Goal: Information Seeking & Learning: Learn about a topic

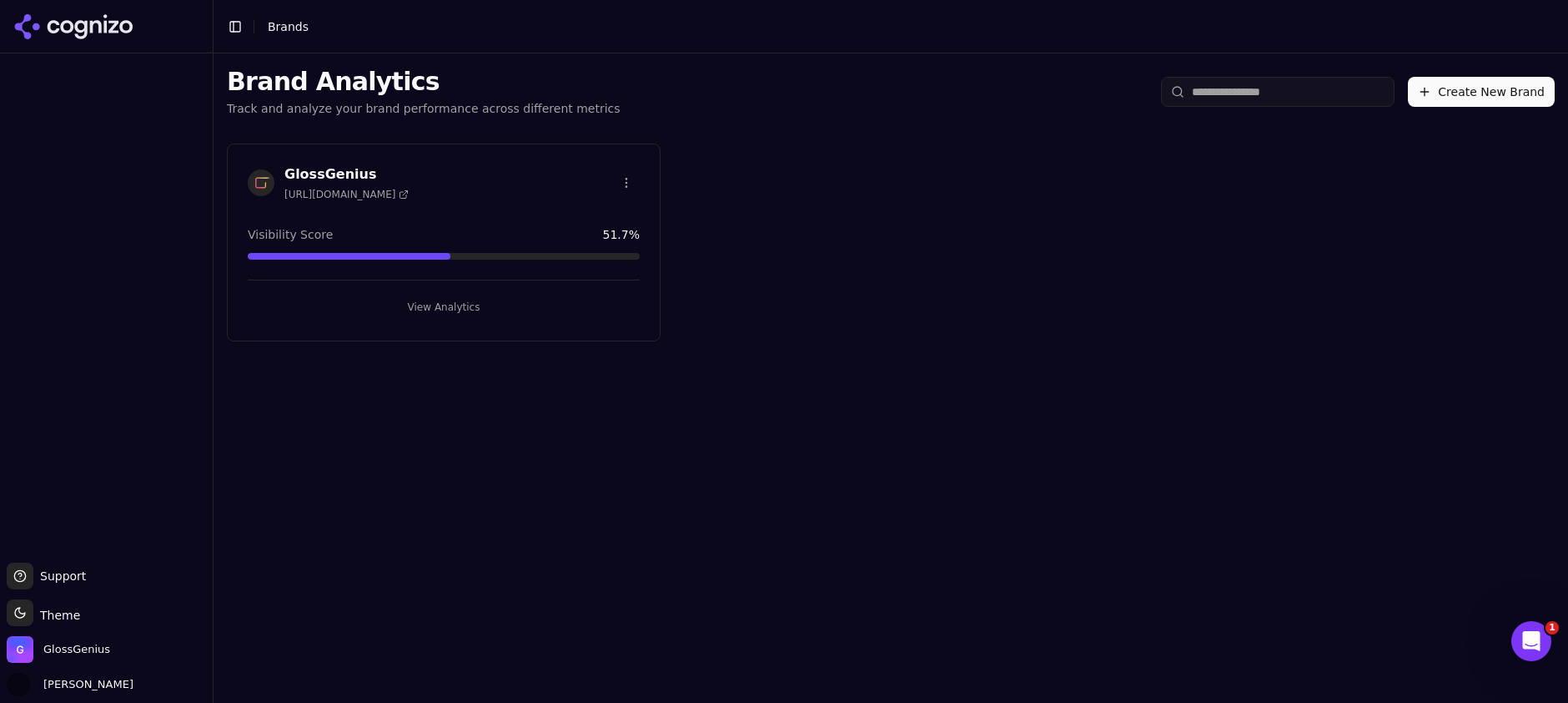
click at [500, 191] on div "GlossGenius [URL][DOMAIN_NAME]" at bounding box center [444, 182] width 392 height 37
click at [451, 306] on button "View Analytics" at bounding box center [444, 307] width 392 height 26
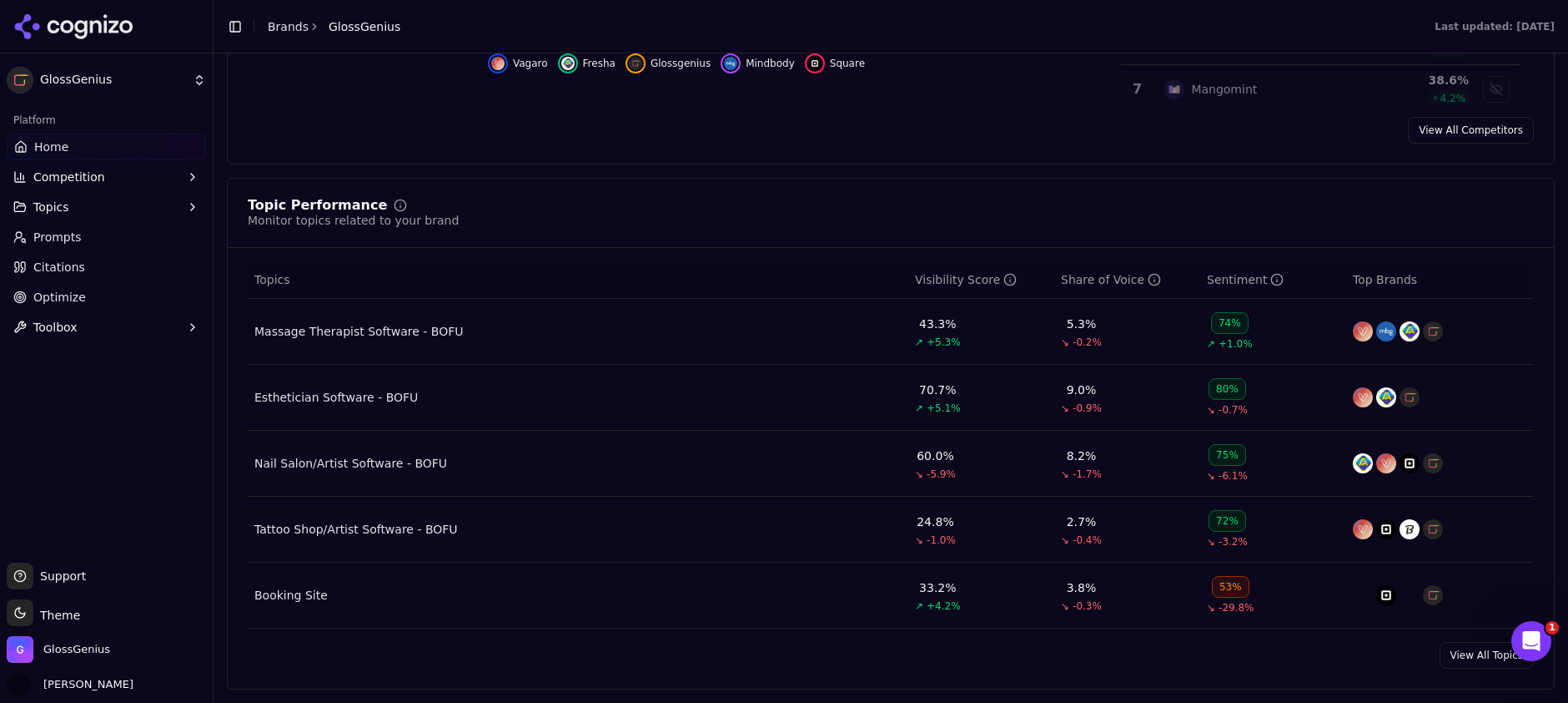
scroll to position [579, 0]
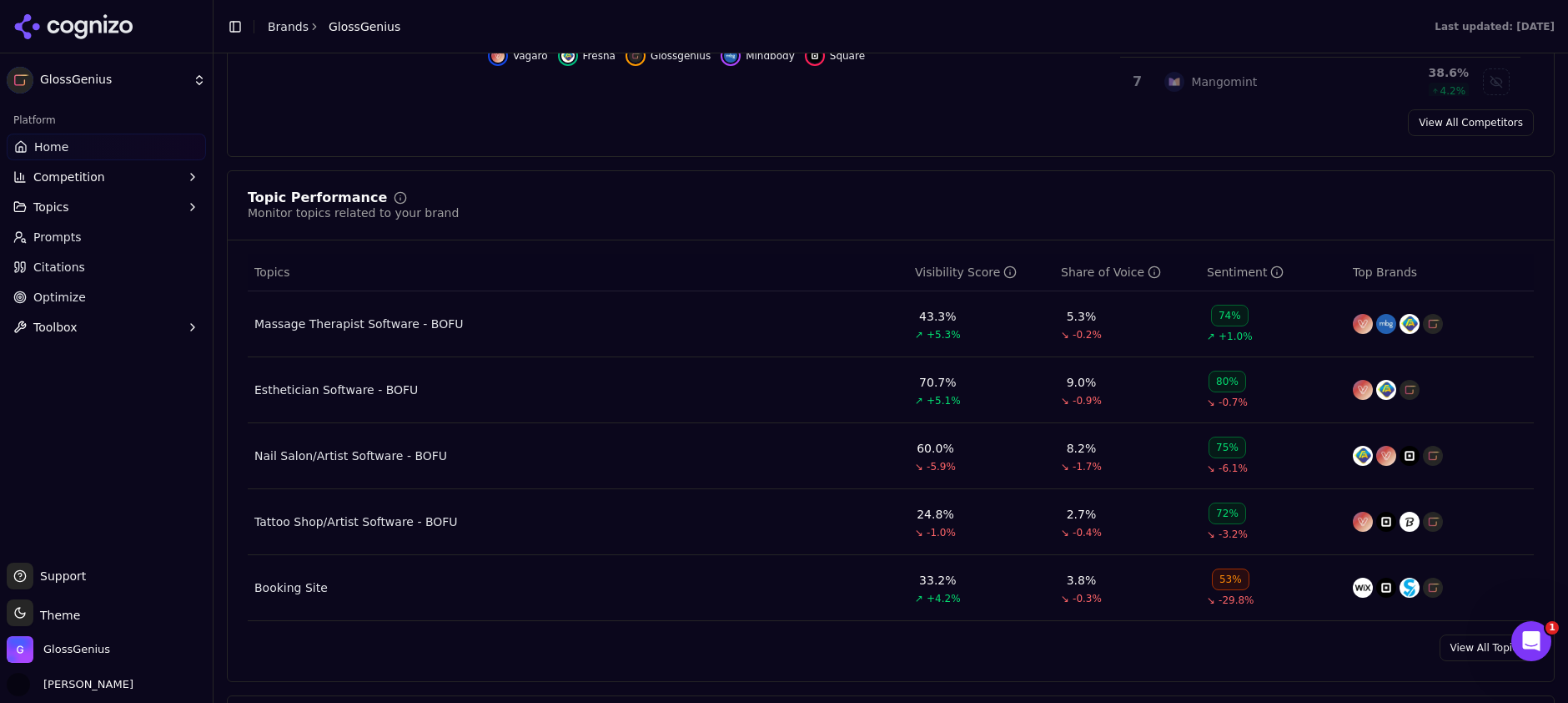
click at [1476, 650] on link "View All Topics" at bounding box center [1486, 648] width 94 height 26
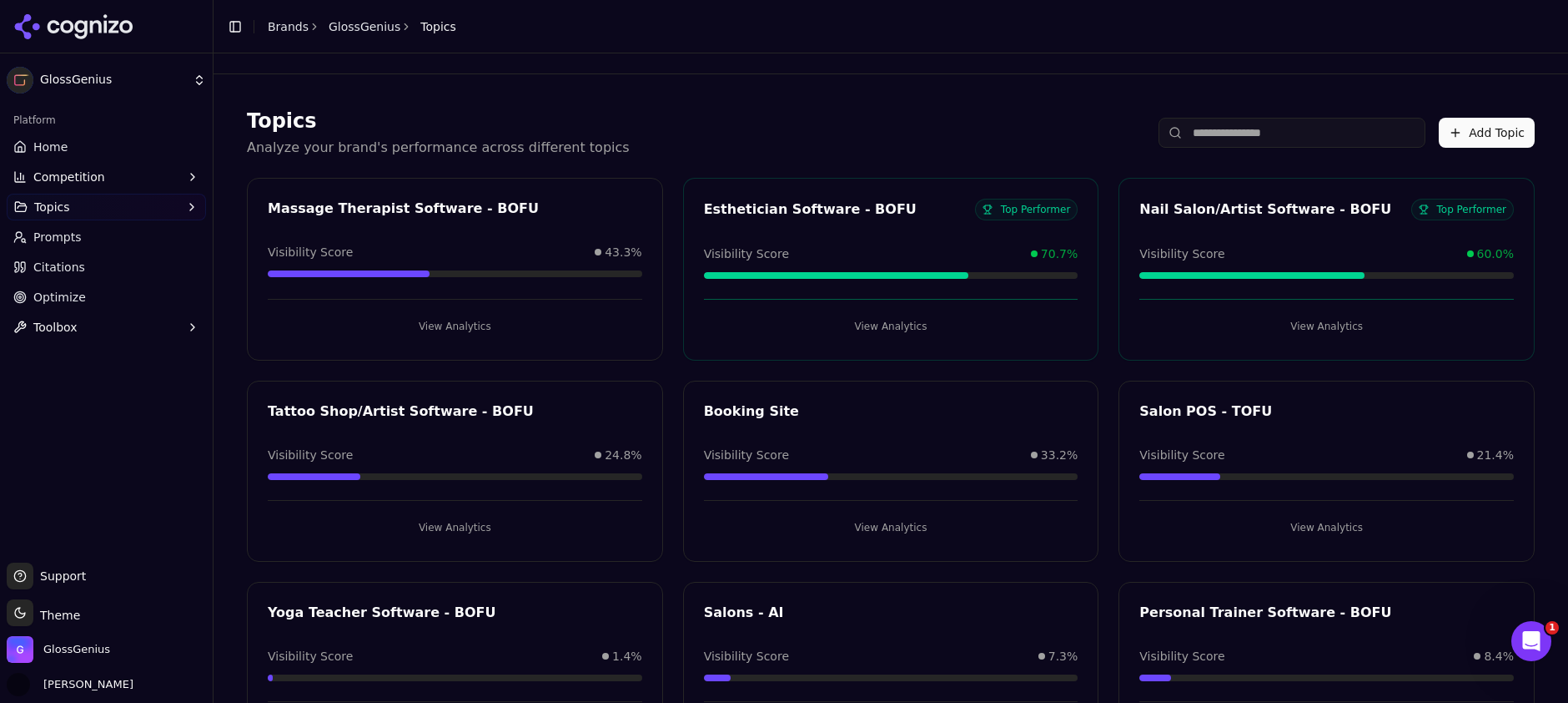
click at [1244, 139] on input at bounding box center [1292, 132] width 266 height 30
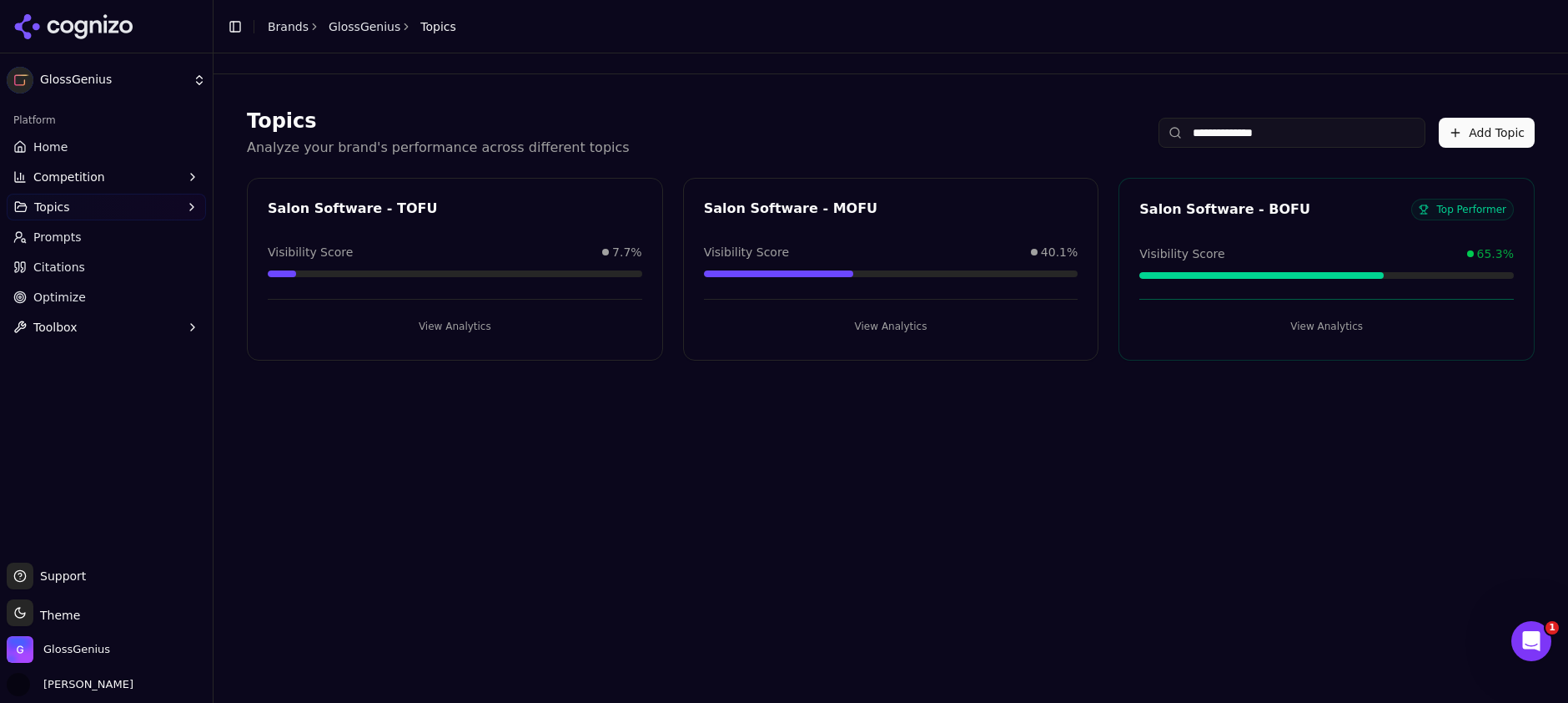
type input "**********"
click at [1325, 330] on button "View Analytics" at bounding box center [1326, 326] width 374 height 26
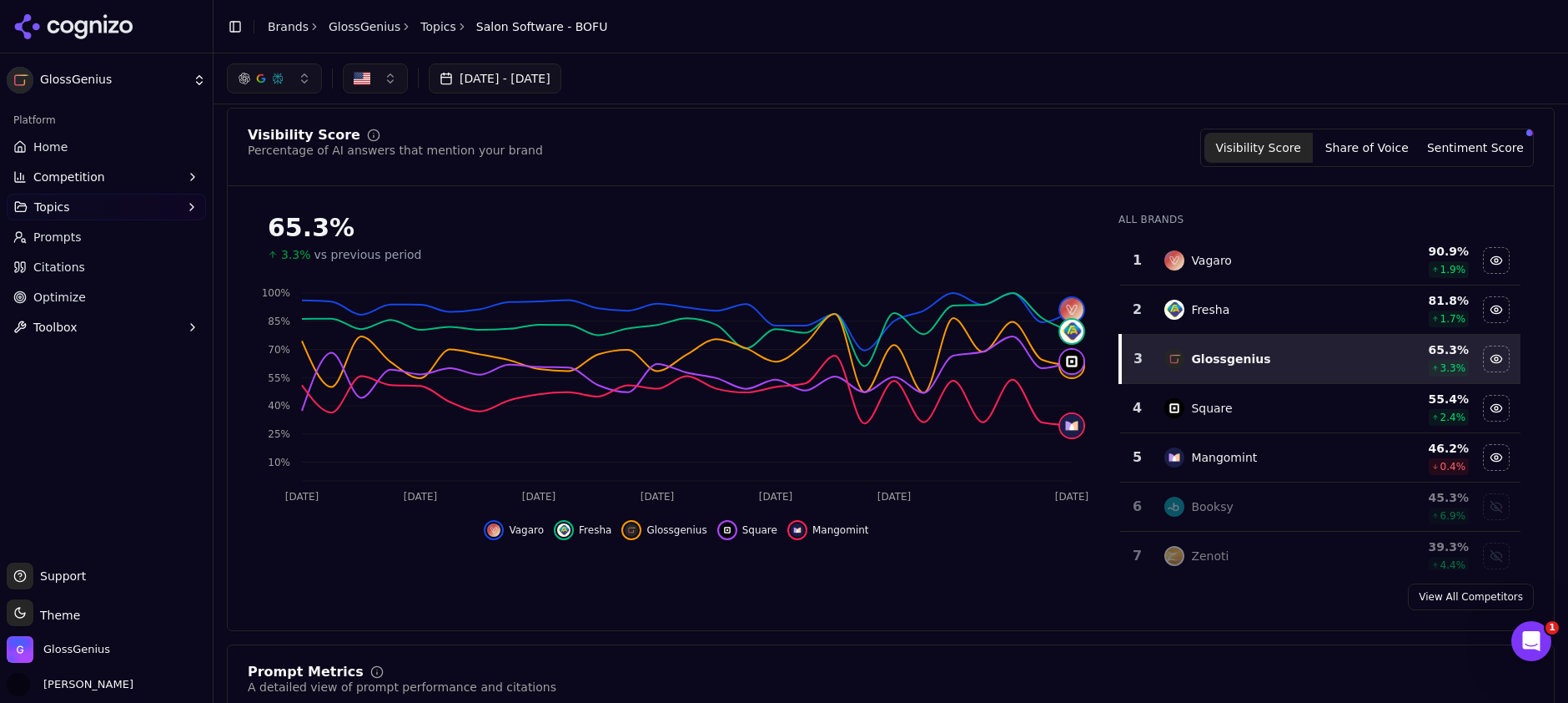
scroll to position [11, 0]
click at [1455, 153] on button "Sentiment Score" at bounding box center [1476, 146] width 109 height 30
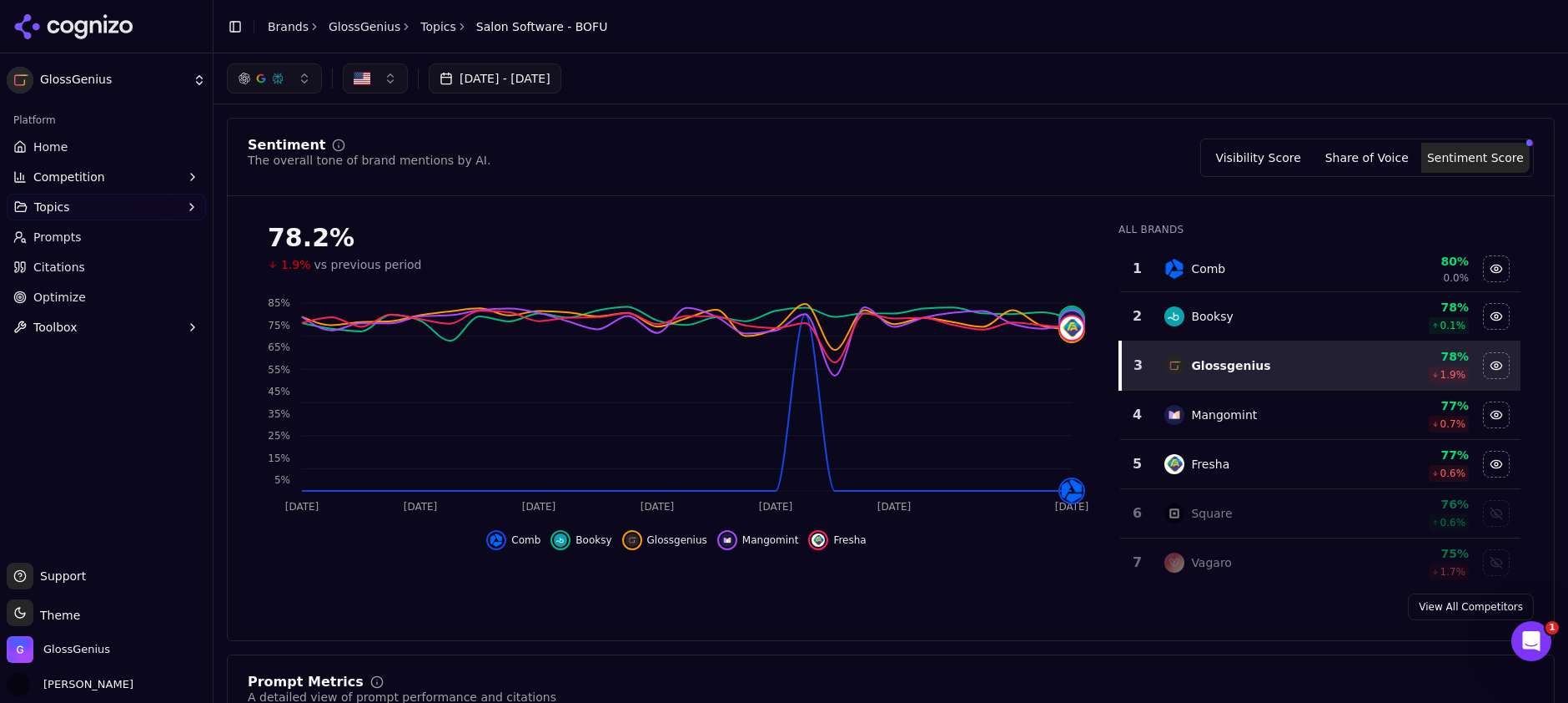
click at [1274, 160] on button "Visibility Score" at bounding box center [1259, 158] width 109 height 30
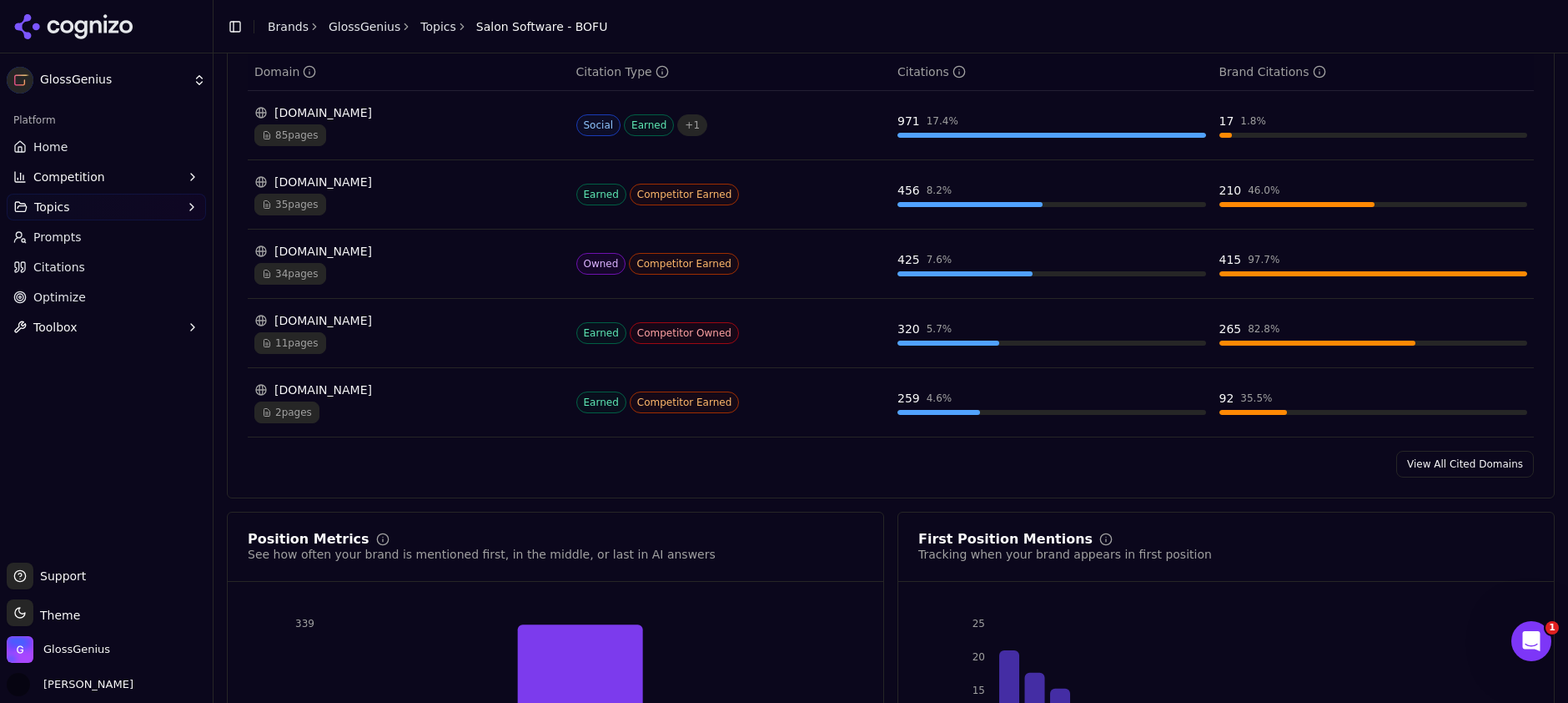
scroll to position [1289, 0]
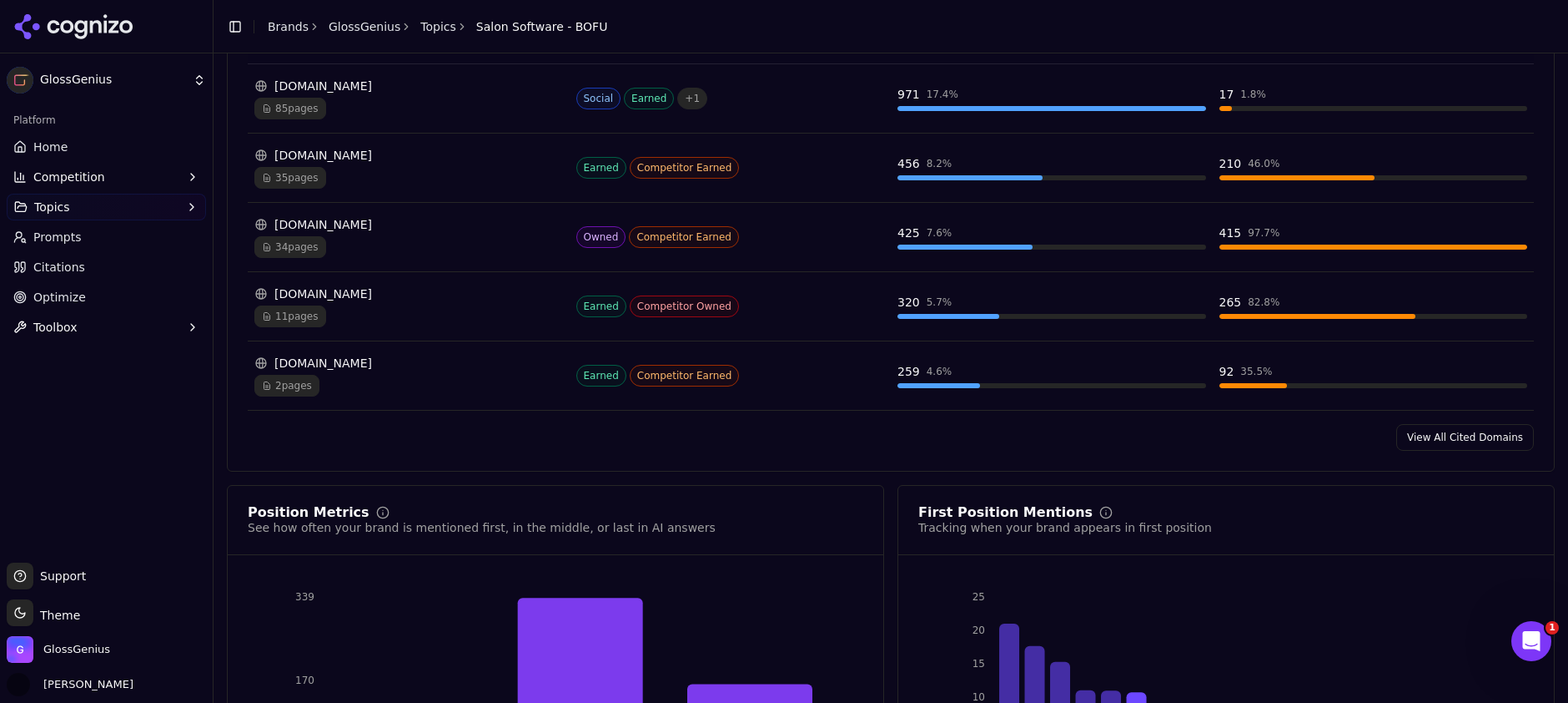
click at [1447, 437] on link "View All Cited Domains" at bounding box center [1465, 437] width 138 height 26
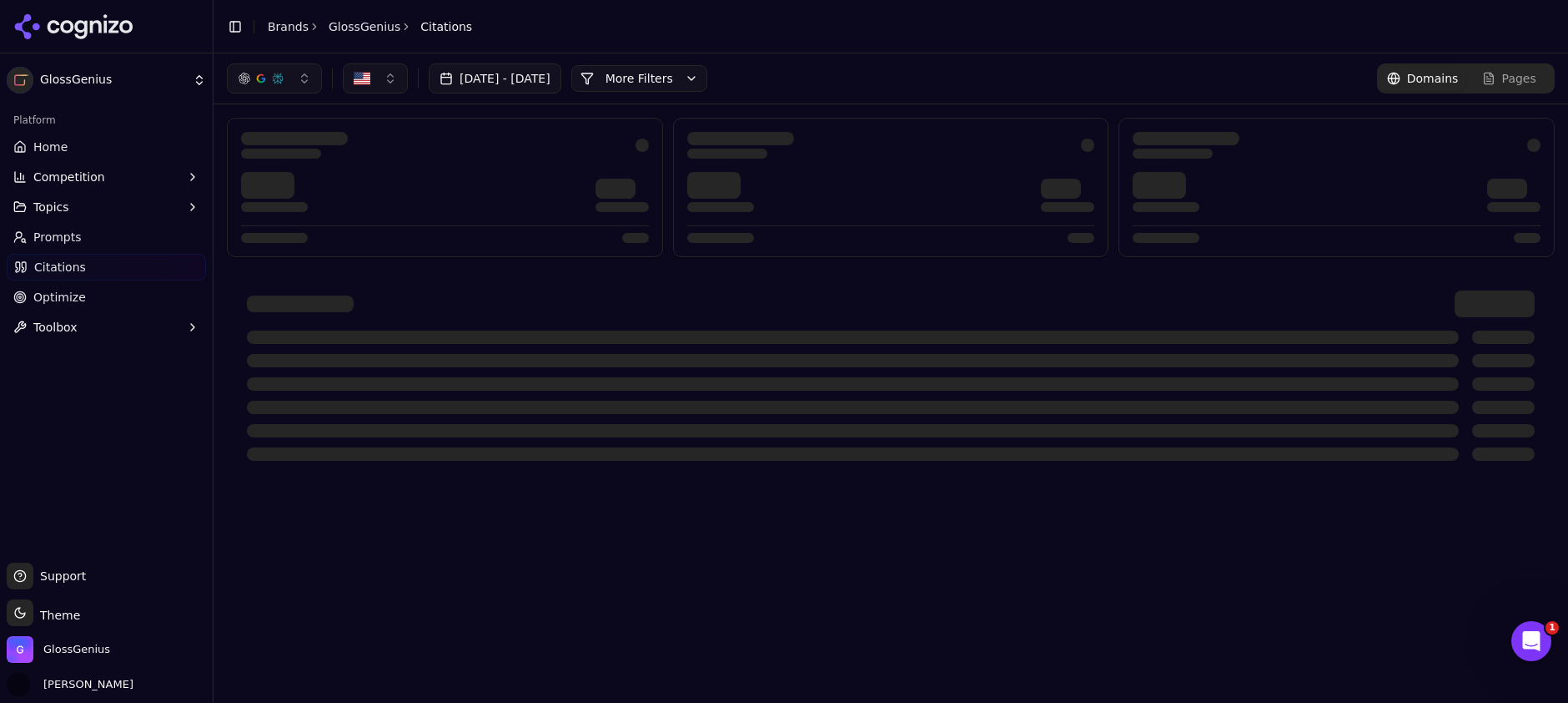
click at [303, 79] on button "button" at bounding box center [274, 79] width 95 height 30
click at [246, 218] on span "Perplexity" at bounding box center [250, 215] width 57 height 17
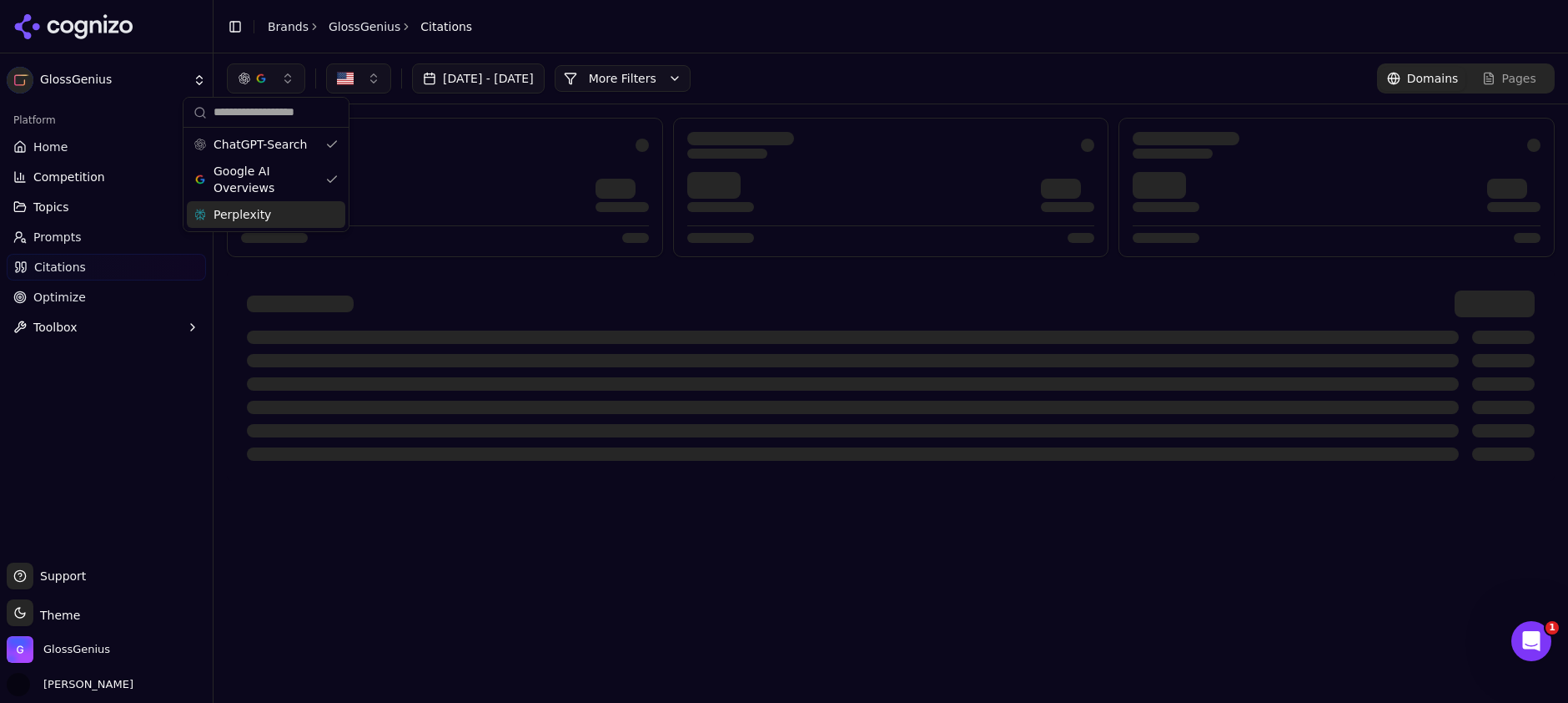
click at [913, 301] on div at bounding box center [891, 303] width 1288 height 26
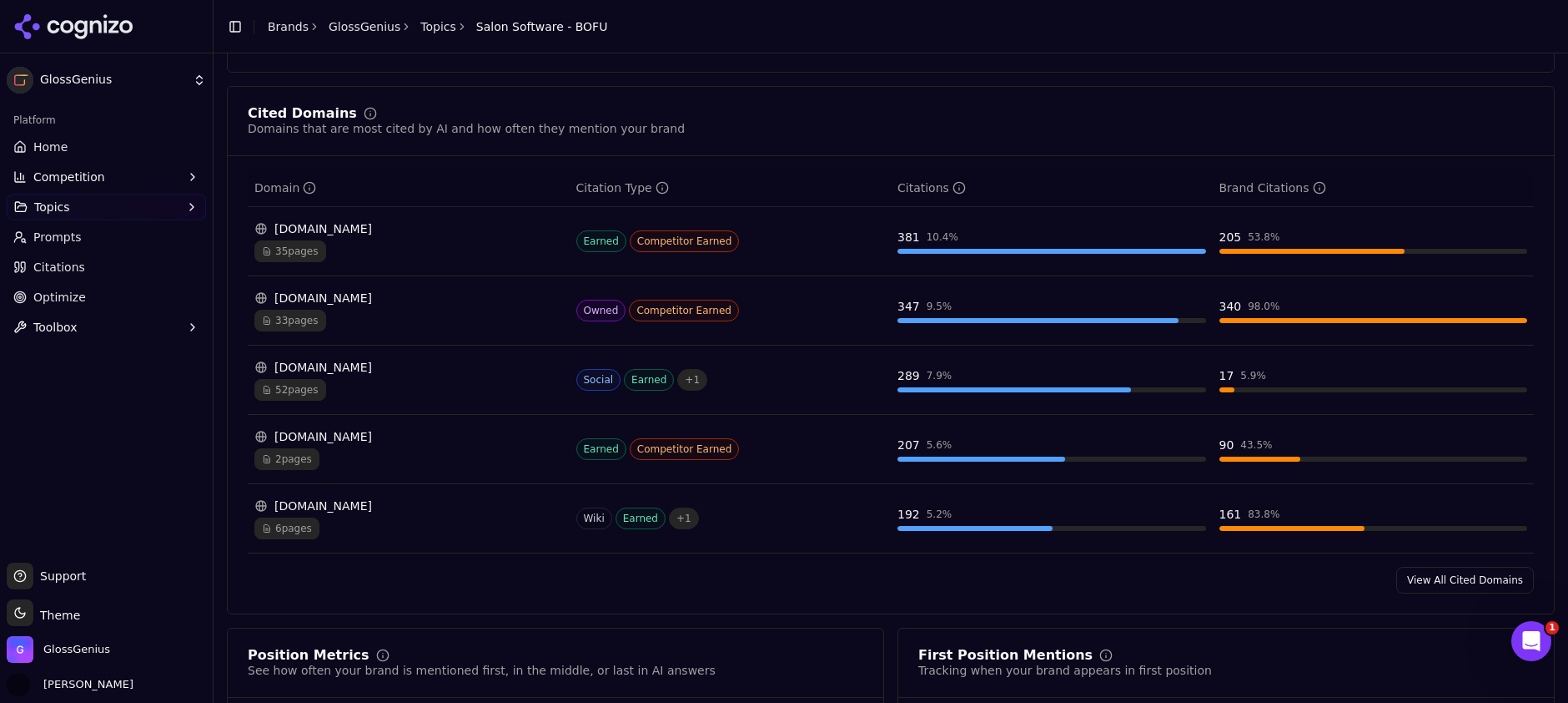
scroll to position [1177, 0]
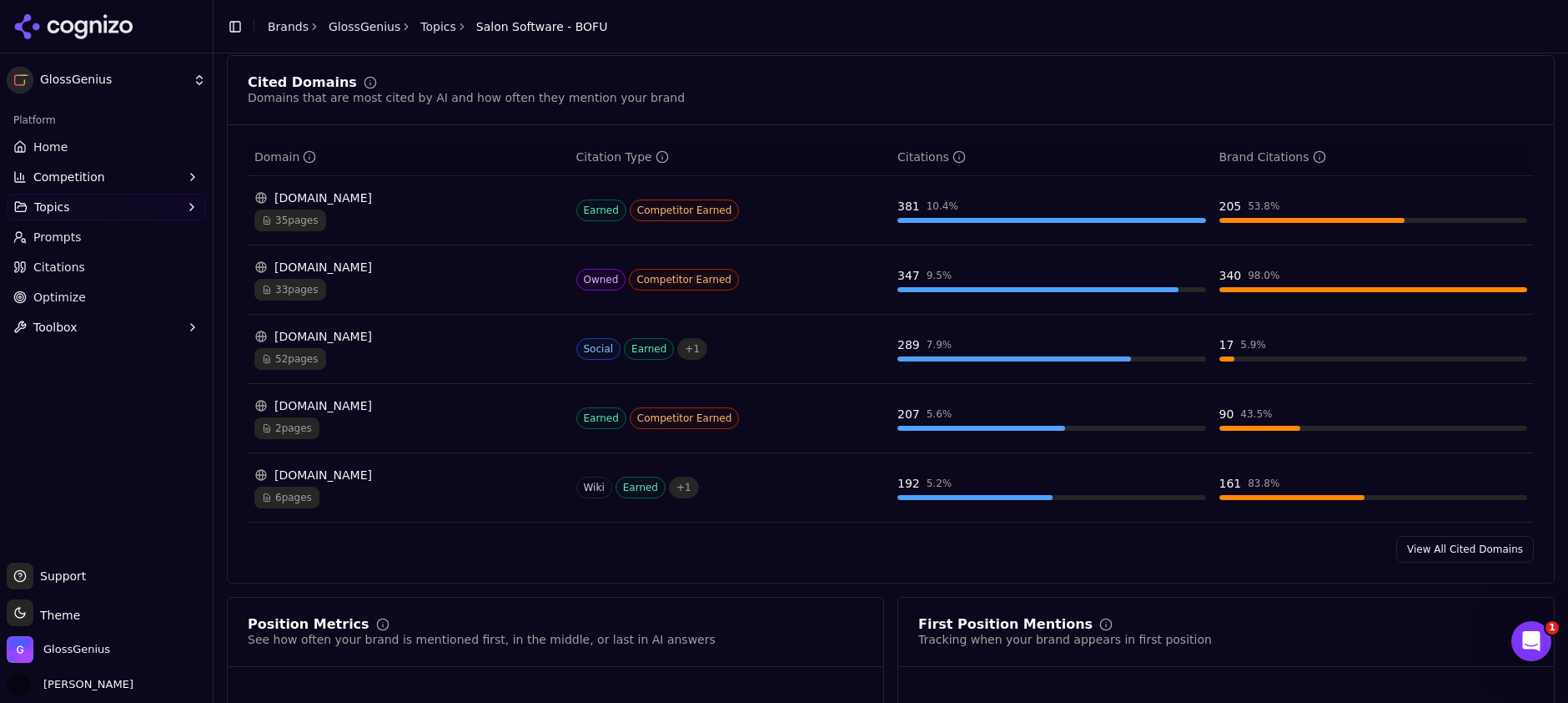
click at [1483, 558] on link "View All Cited Domains" at bounding box center [1465, 549] width 138 height 26
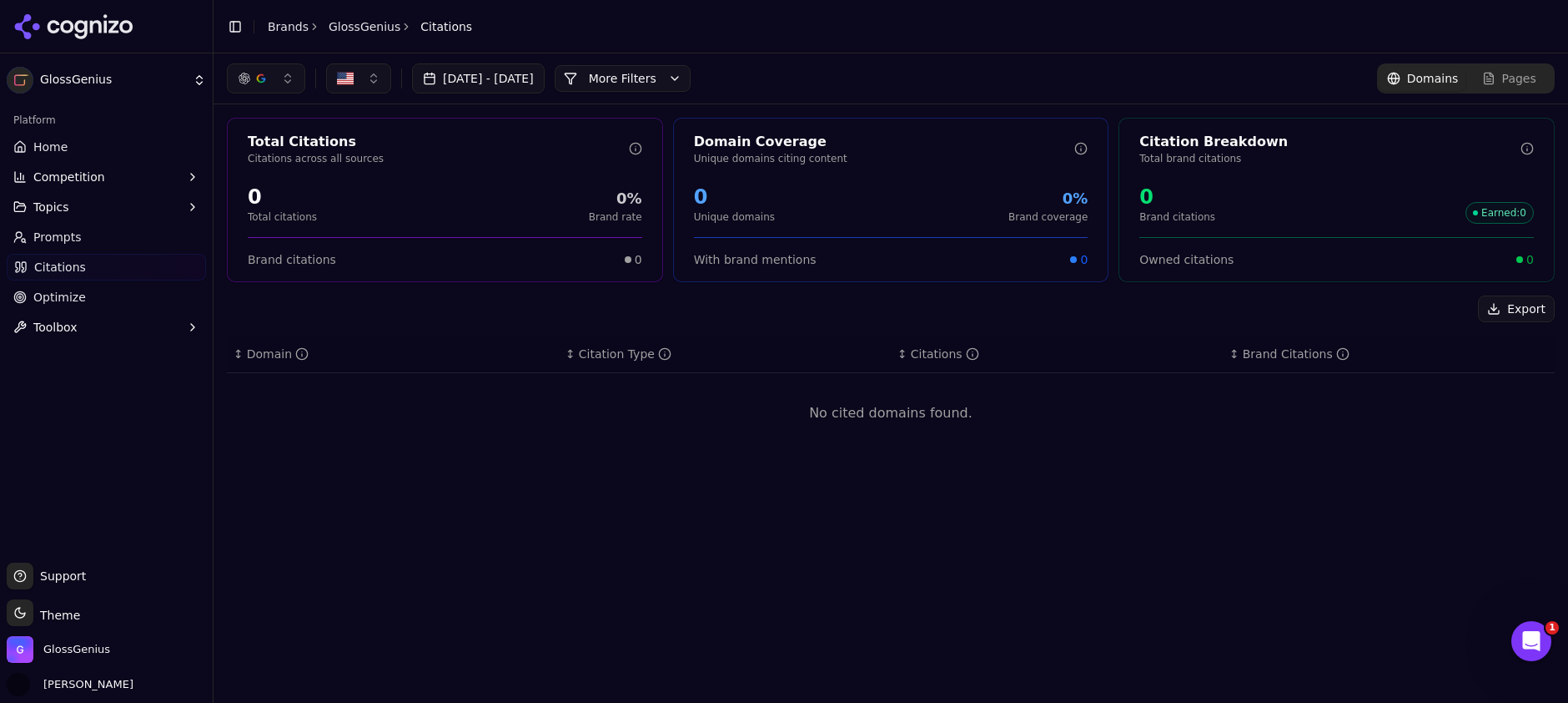
click at [1515, 85] on span "Pages" at bounding box center [1519, 79] width 34 height 17
click at [1422, 83] on span "Domains" at bounding box center [1433, 79] width 52 height 17
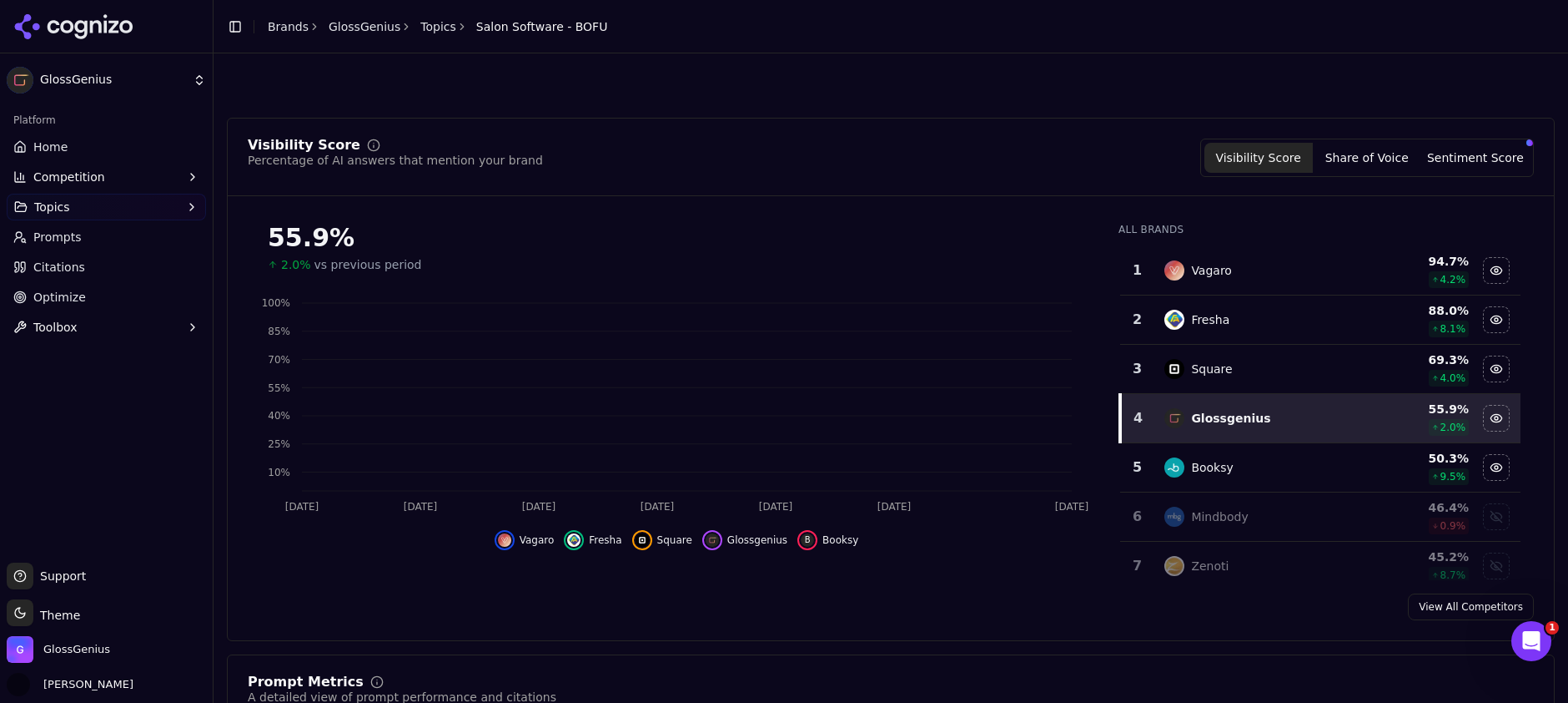
scroll to position [1177, 0]
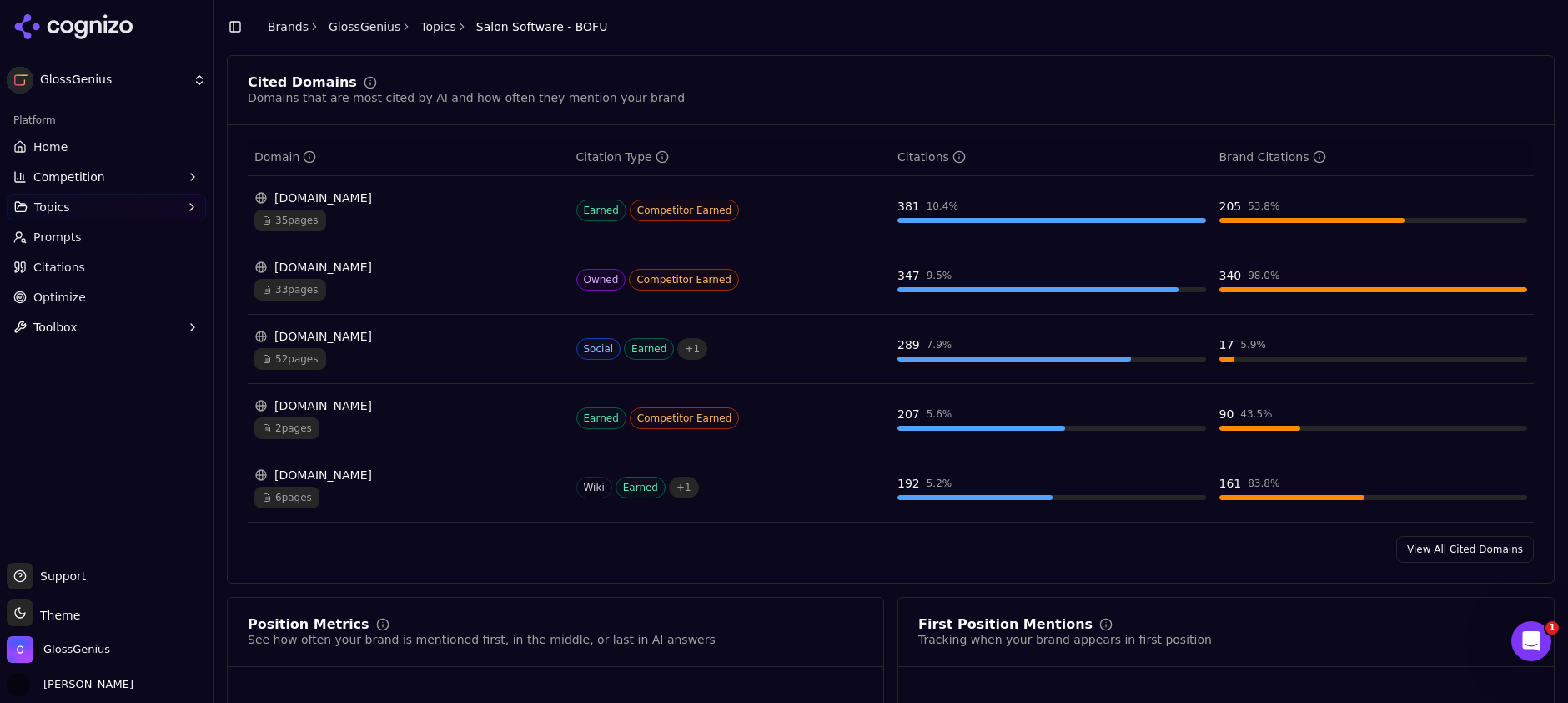
click at [1470, 554] on link "View All Cited Domains" at bounding box center [1465, 549] width 138 height 26
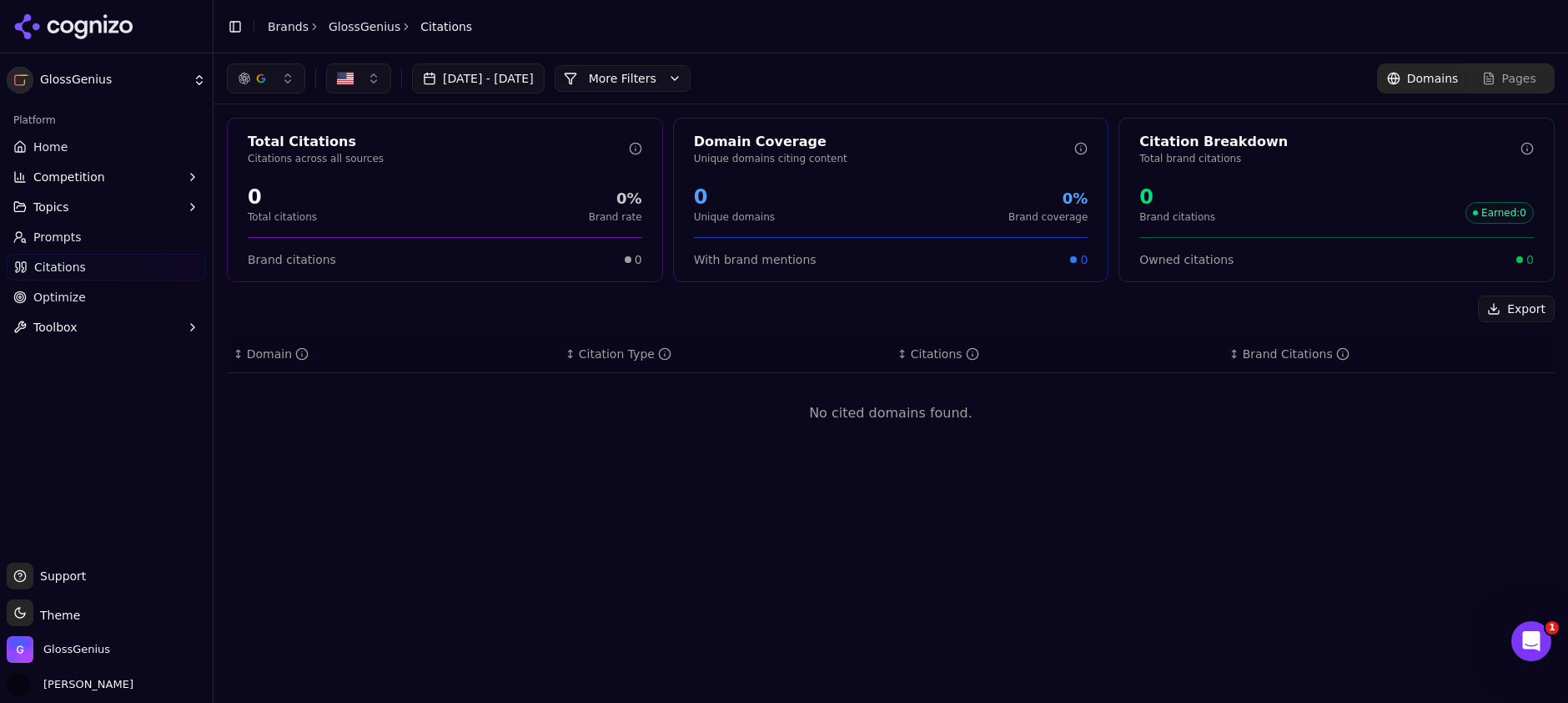
click at [279, 82] on button "button" at bounding box center [266, 79] width 79 height 30
click at [270, 215] on div "Perplexity" at bounding box center [266, 214] width 159 height 26
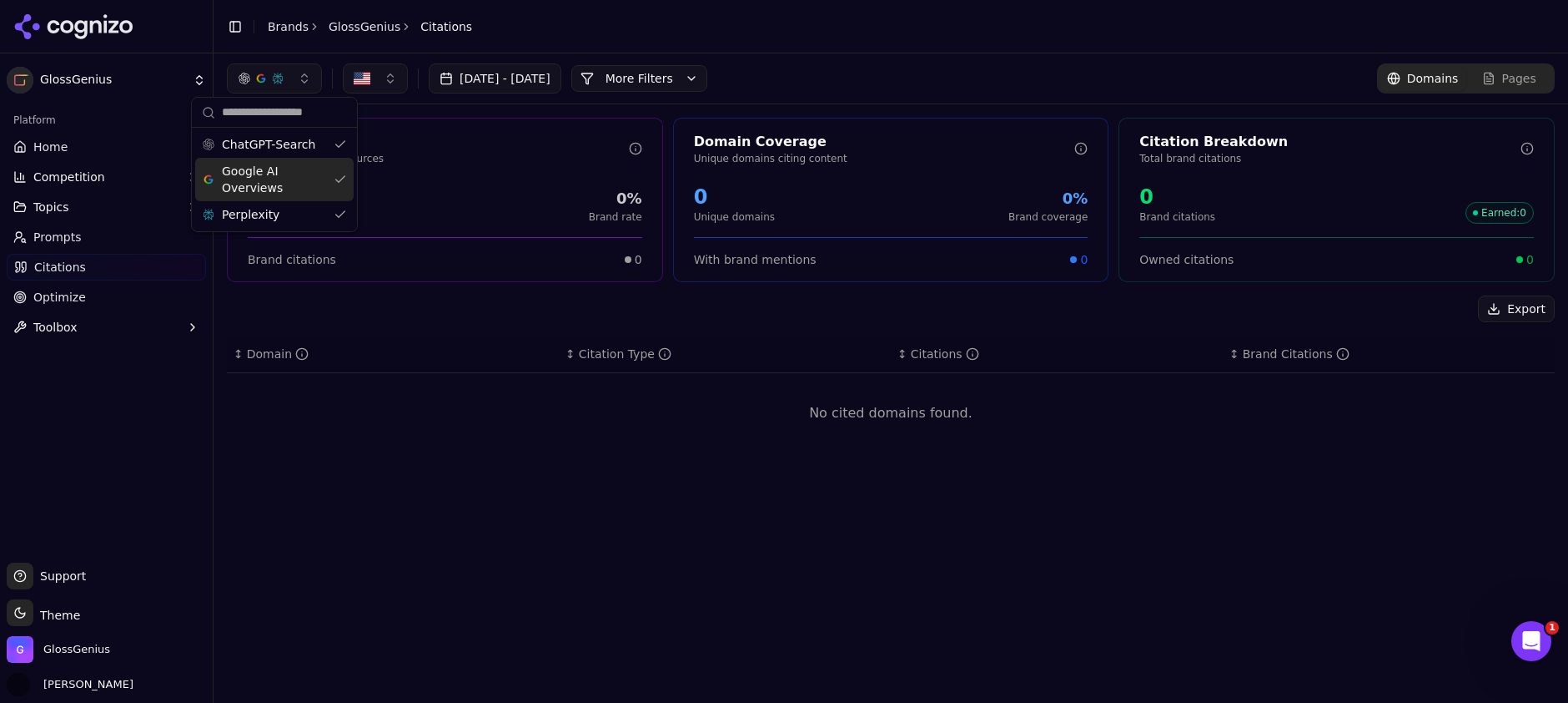
click at [796, 41] on header "Toggle Sidebar Brands GlossGenius Citations" at bounding box center [891, 26] width 1355 height 53
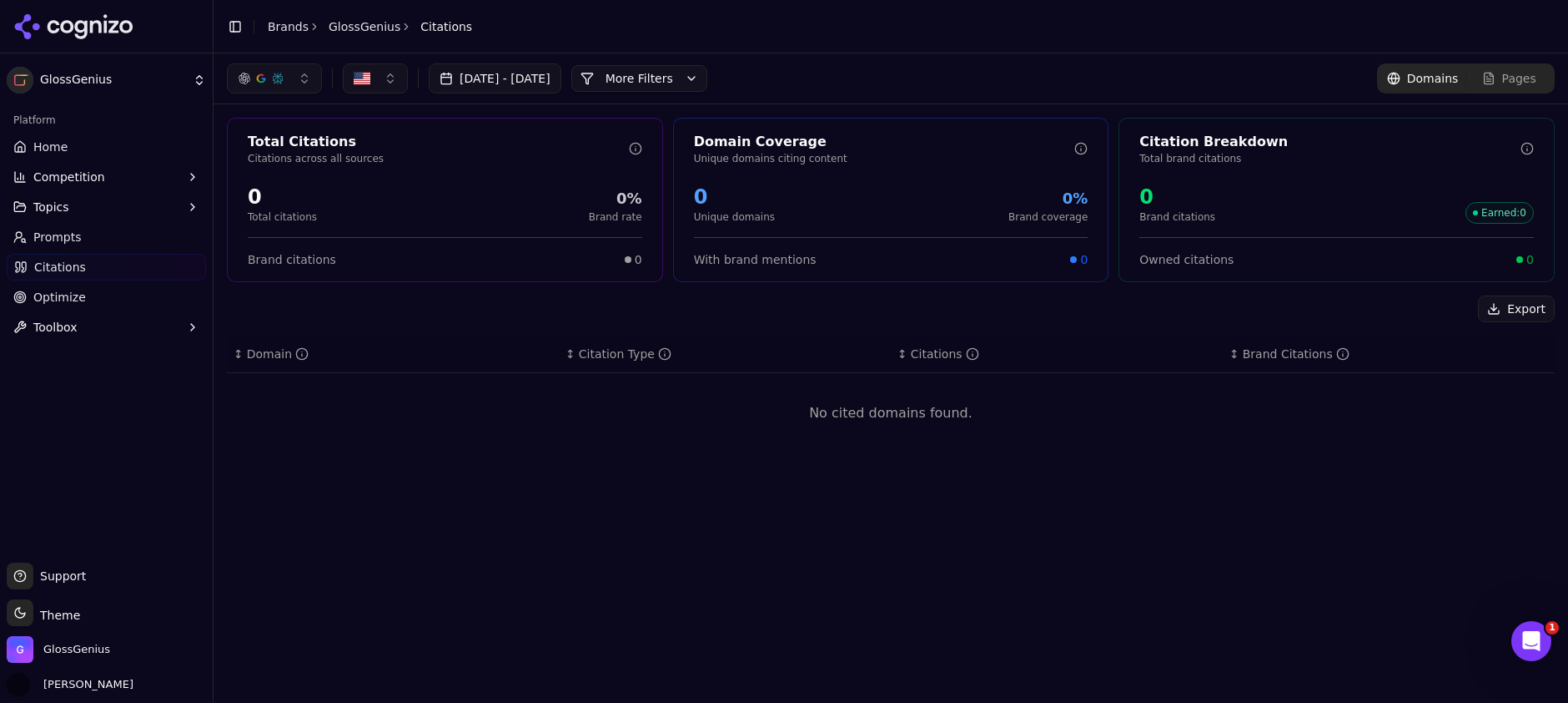
click at [62, 213] on span "Topics" at bounding box center [52, 207] width 36 height 17
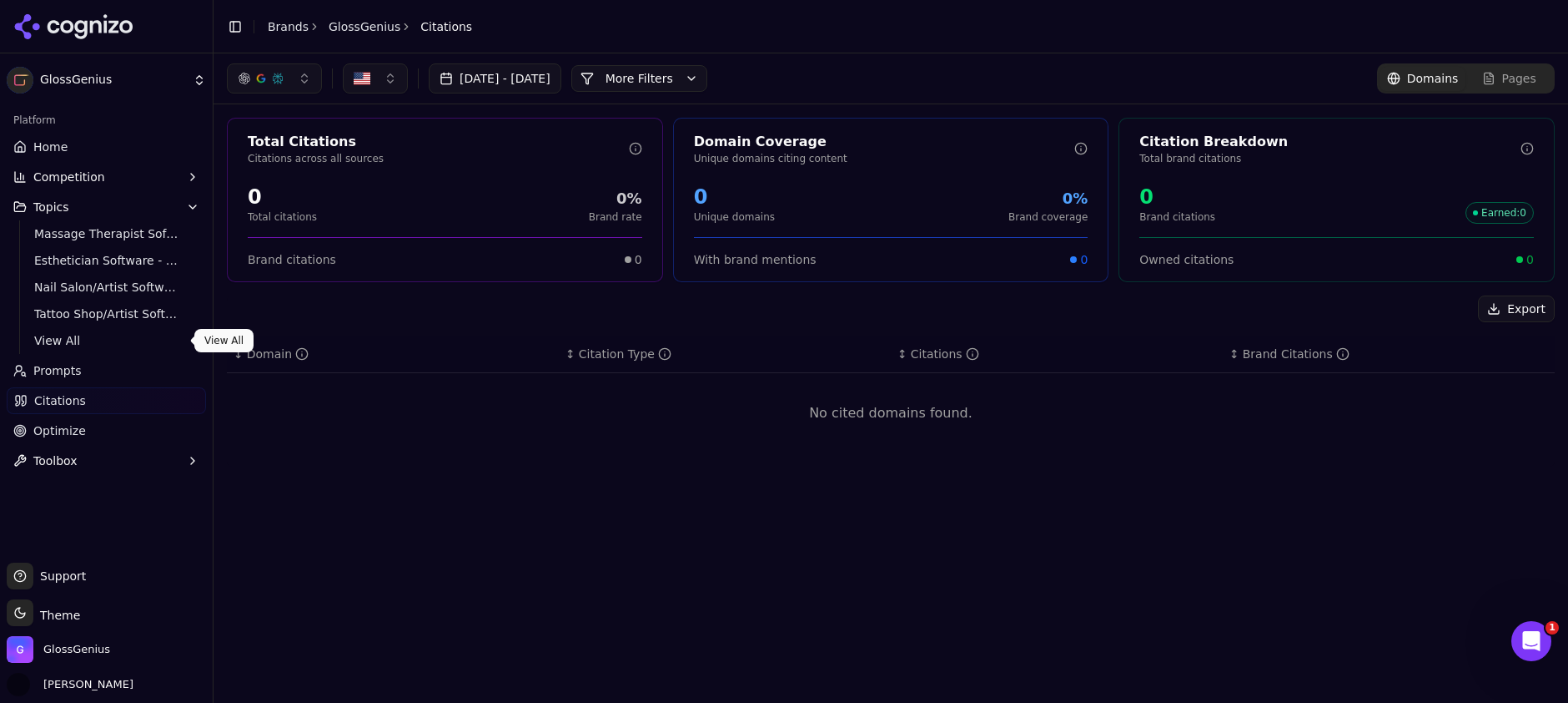
click at [79, 329] on link "View All" at bounding box center [106, 340] width 159 height 23
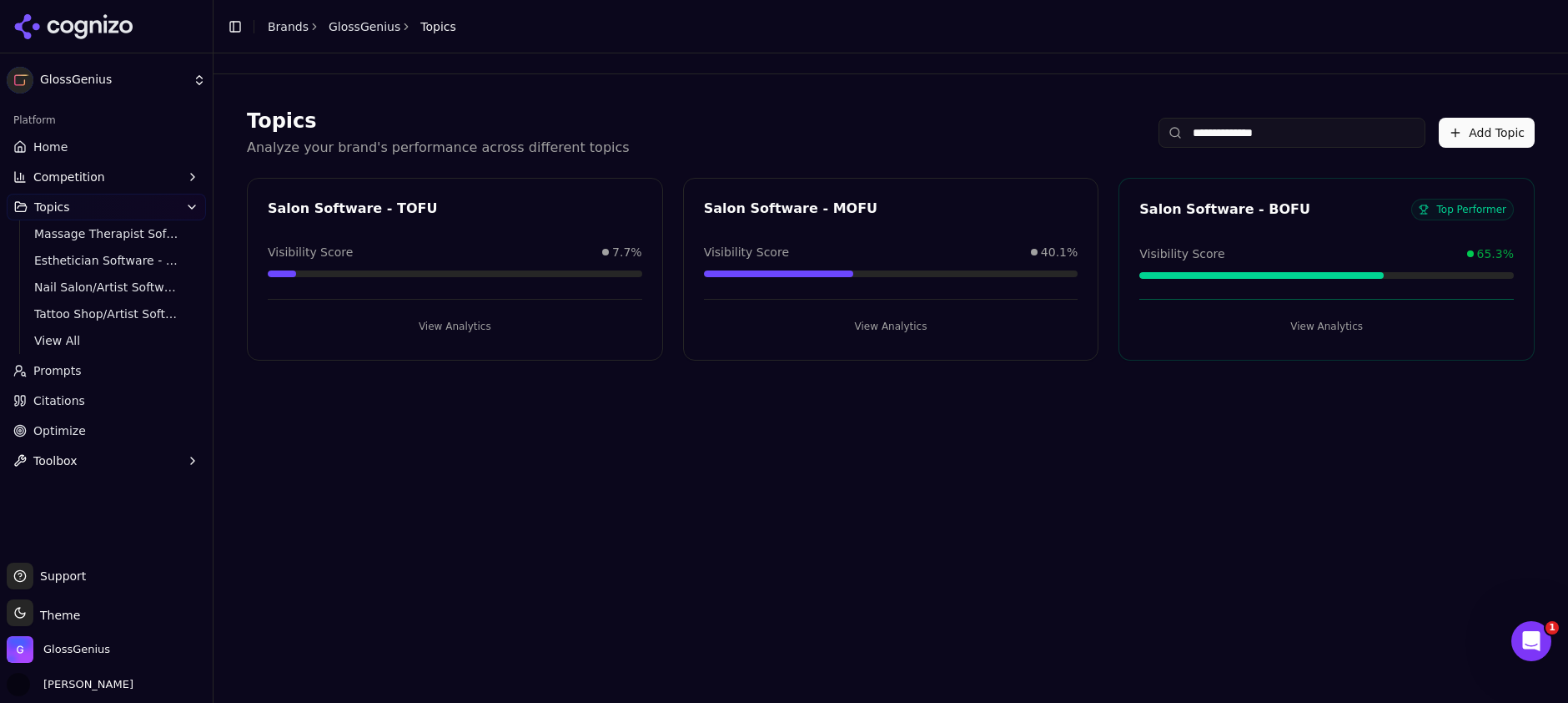
click at [1265, 133] on input "**********" at bounding box center [1292, 132] width 266 height 30
click at [1316, 130] on input "**********" at bounding box center [1292, 132] width 266 height 30
click at [1332, 332] on button "View Analytics" at bounding box center [1326, 326] width 374 height 26
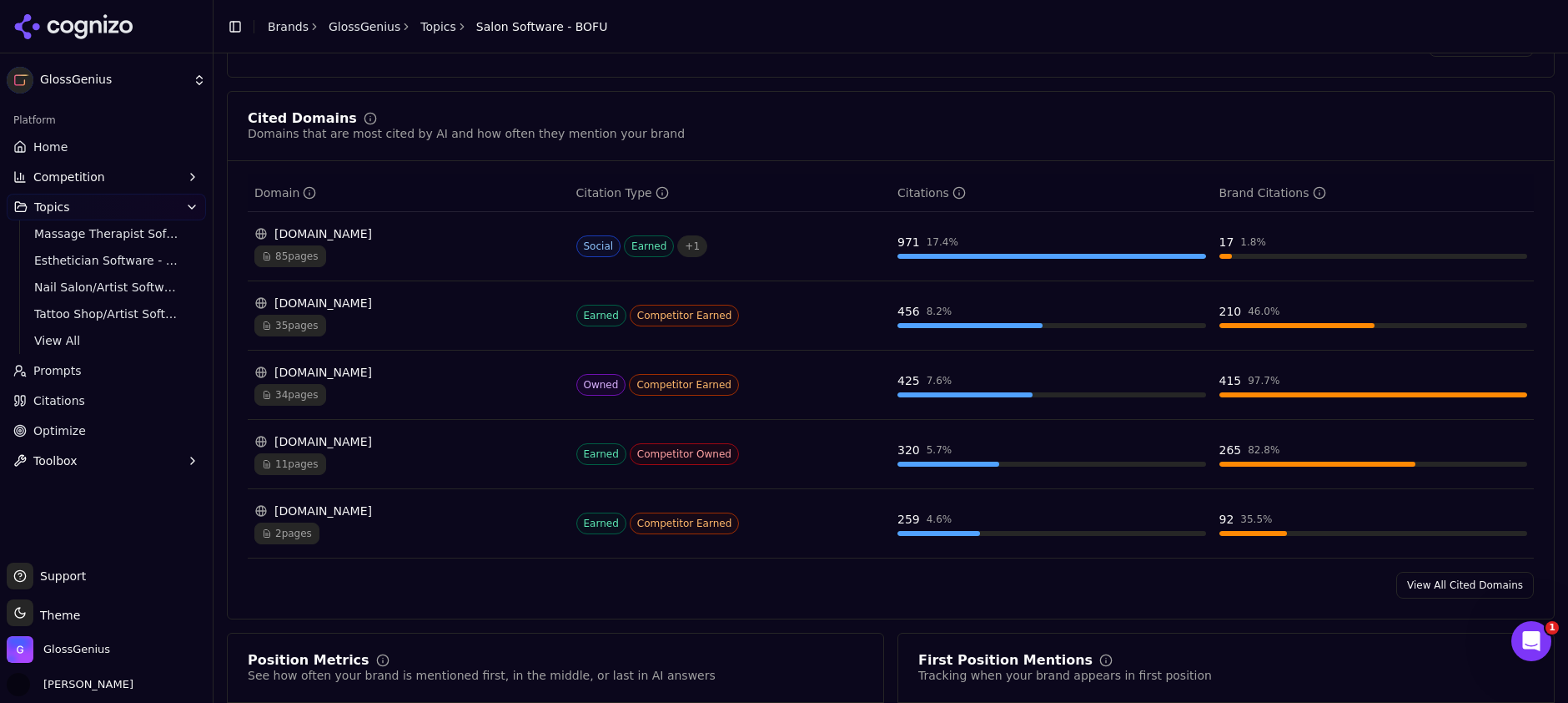
scroll to position [1189, 0]
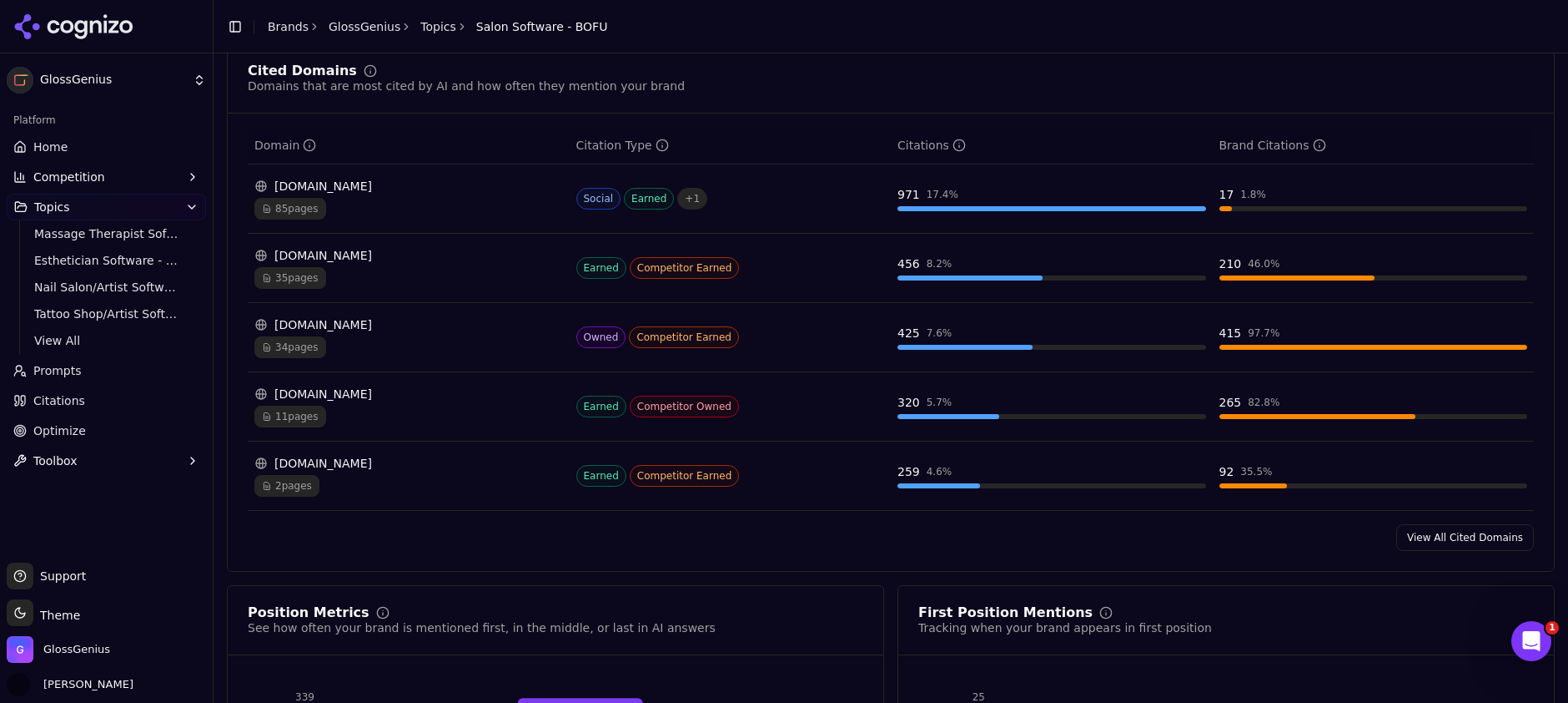
click at [1446, 541] on link "View All Cited Domains" at bounding box center [1465, 537] width 138 height 26
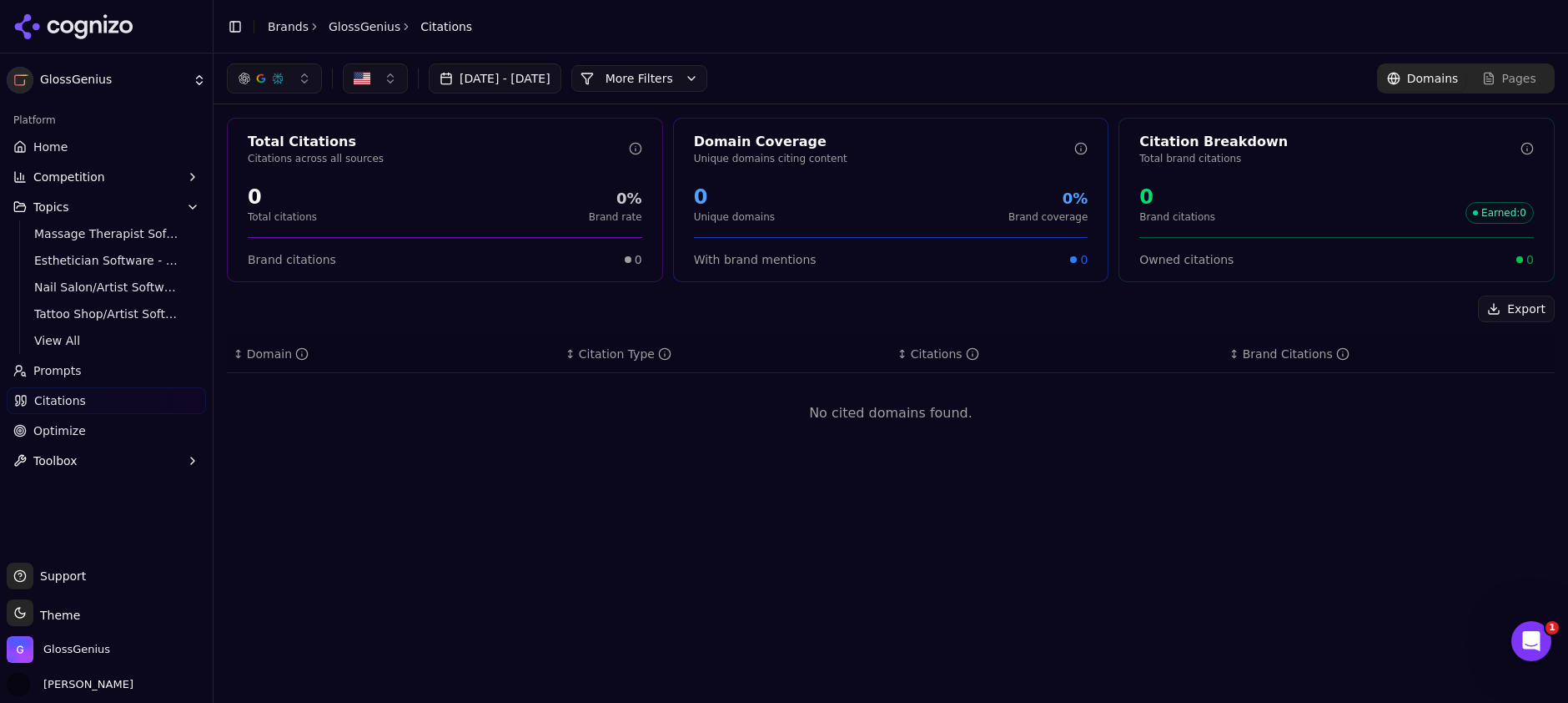
click at [1423, 82] on span "Domains" at bounding box center [1433, 79] width 52 height 17
click at [685, 75] on button "More Filters" at bounding box center [639, 78] width 136 height 26
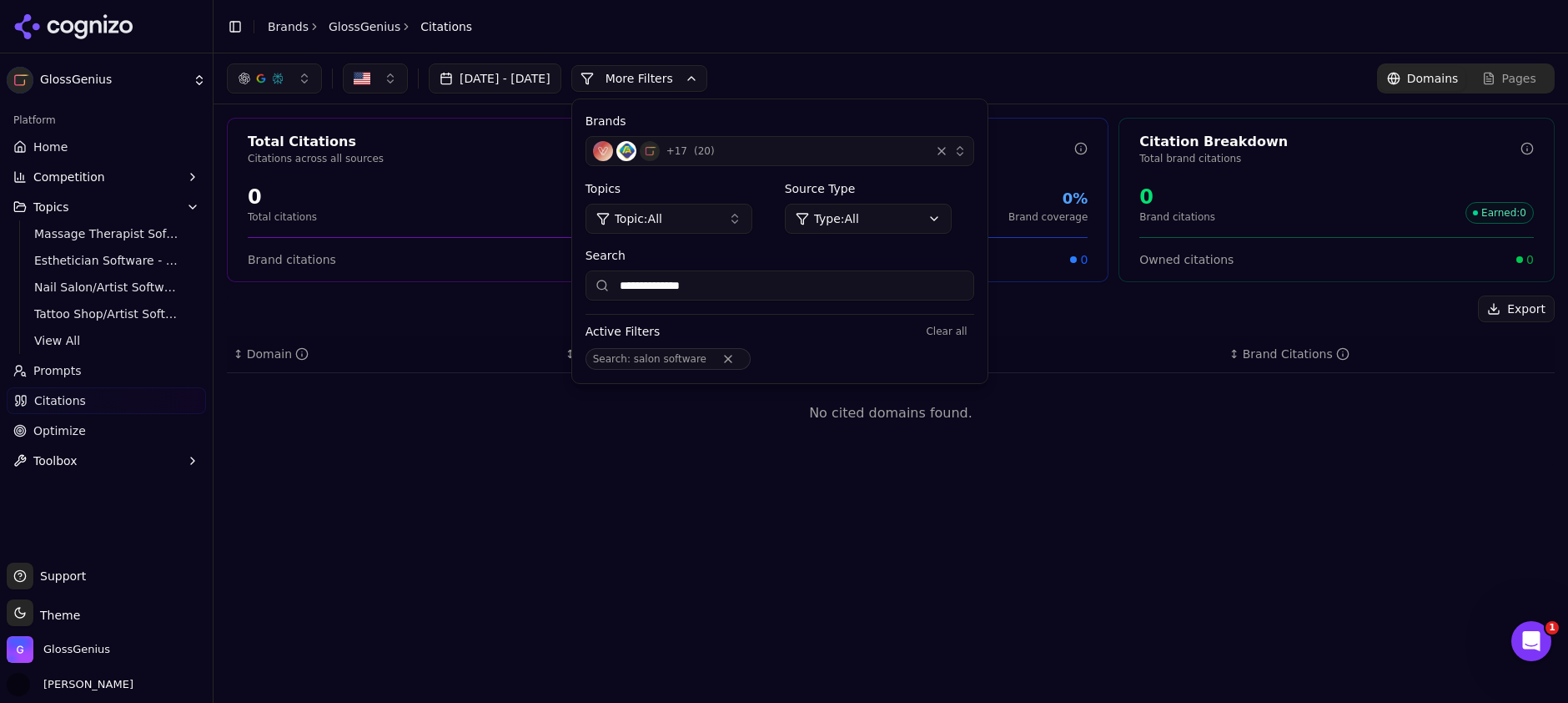
click at [753, 215] on button "Topic: All" at bounding box center [669, 219] width 167 height 30
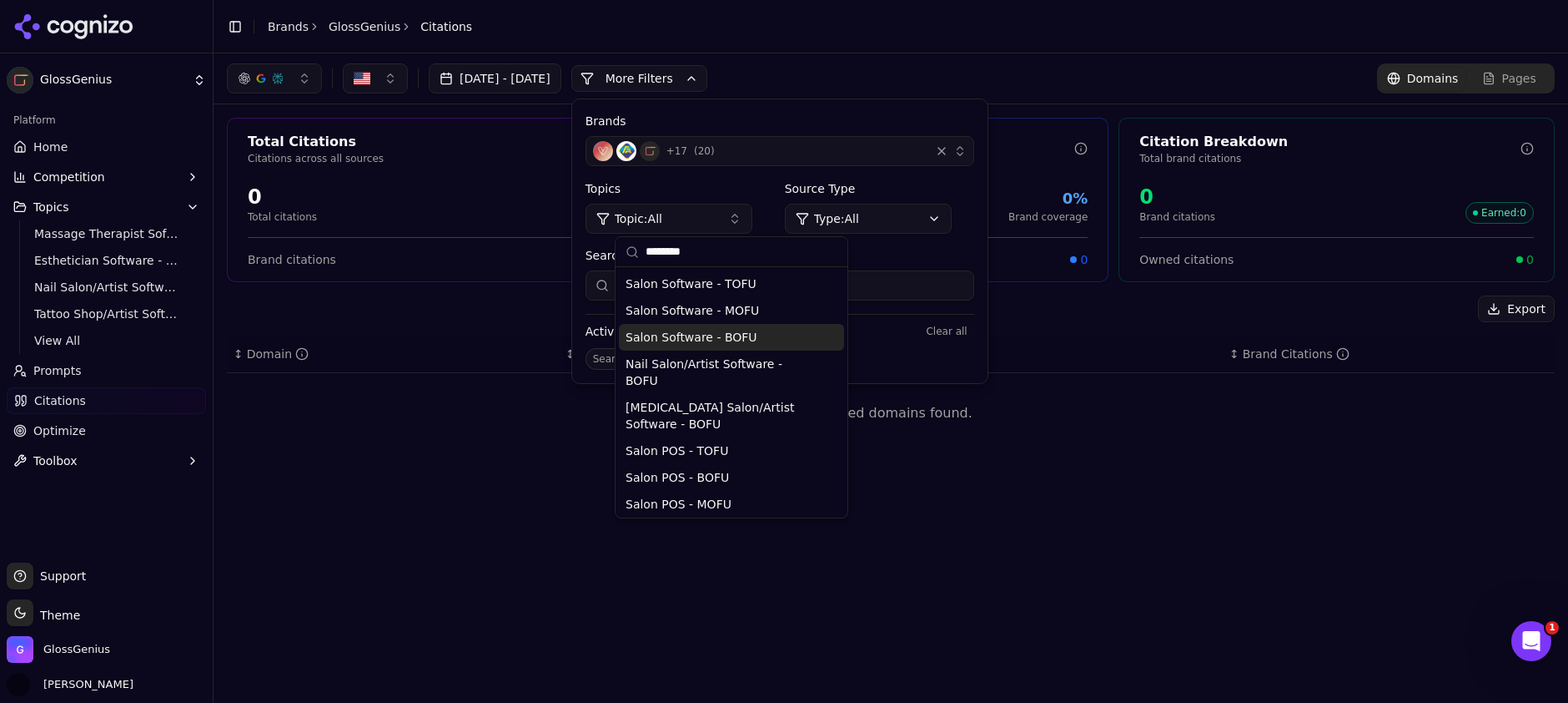
type input "********"
click at [714, 337] on span "Salon Software - BOFU" at bounding box center [692, 337] width 131 height 17
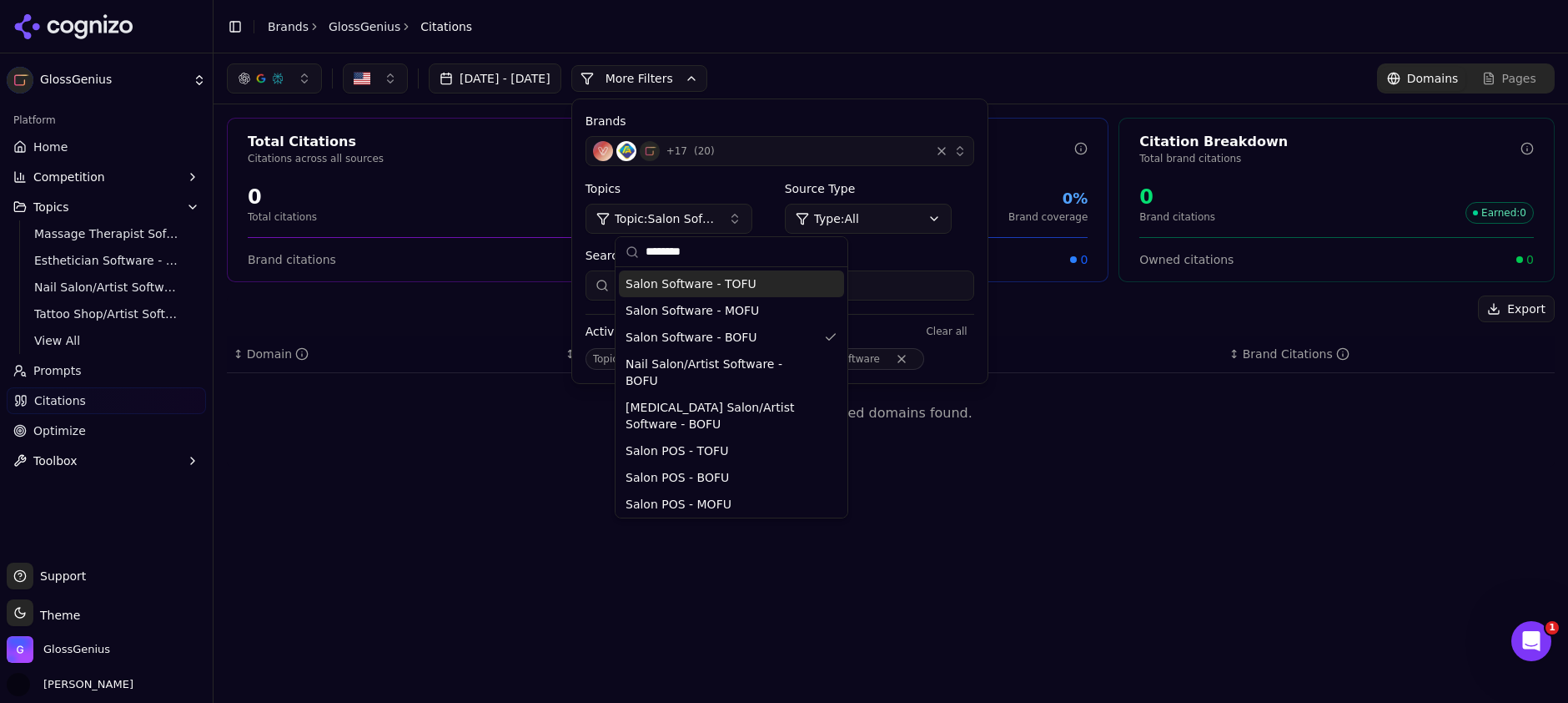
click at [823, 176] on div "**********" at bounding box center [780, 241] width 416 height 283
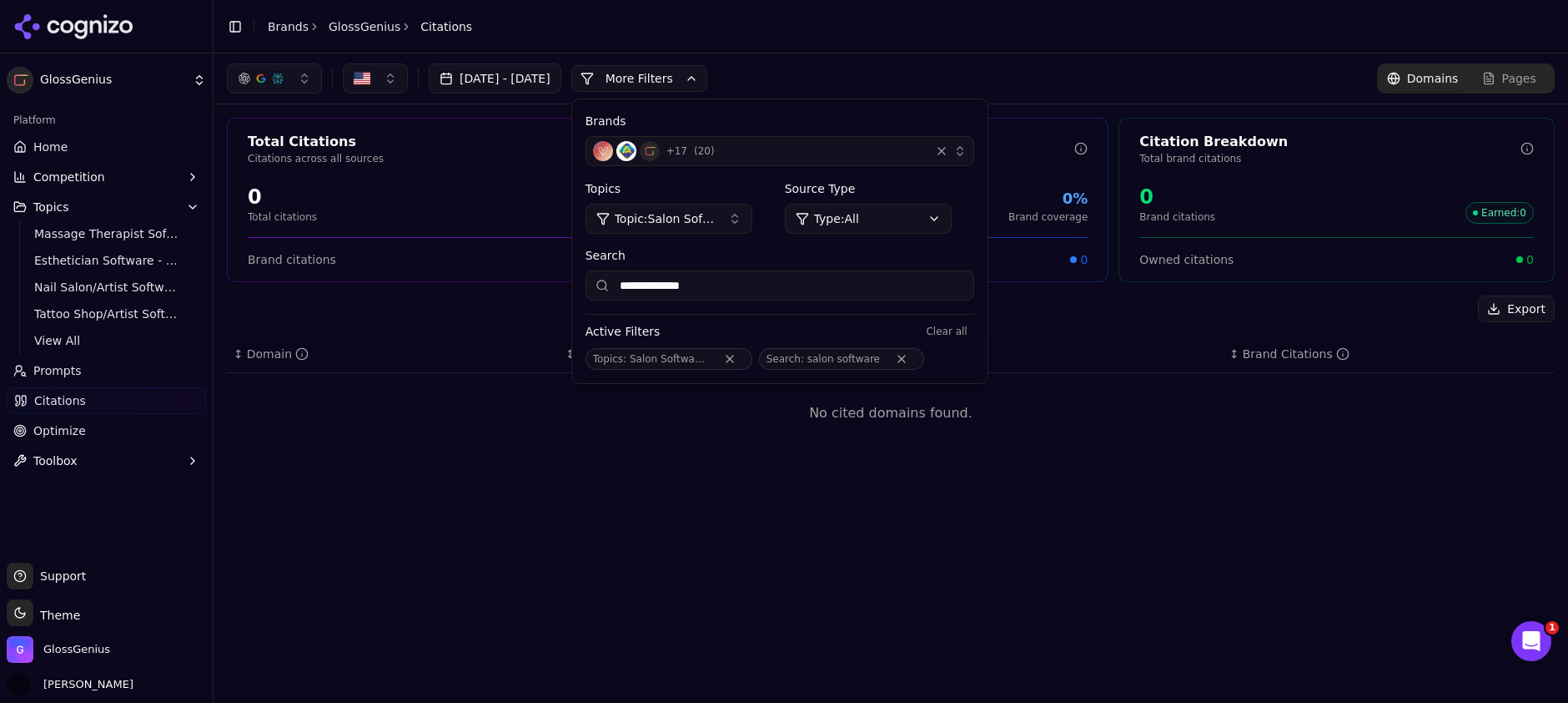
click at [715, 146] on span "( 20 )" at bounding box center [705, 151] width 21 height 13
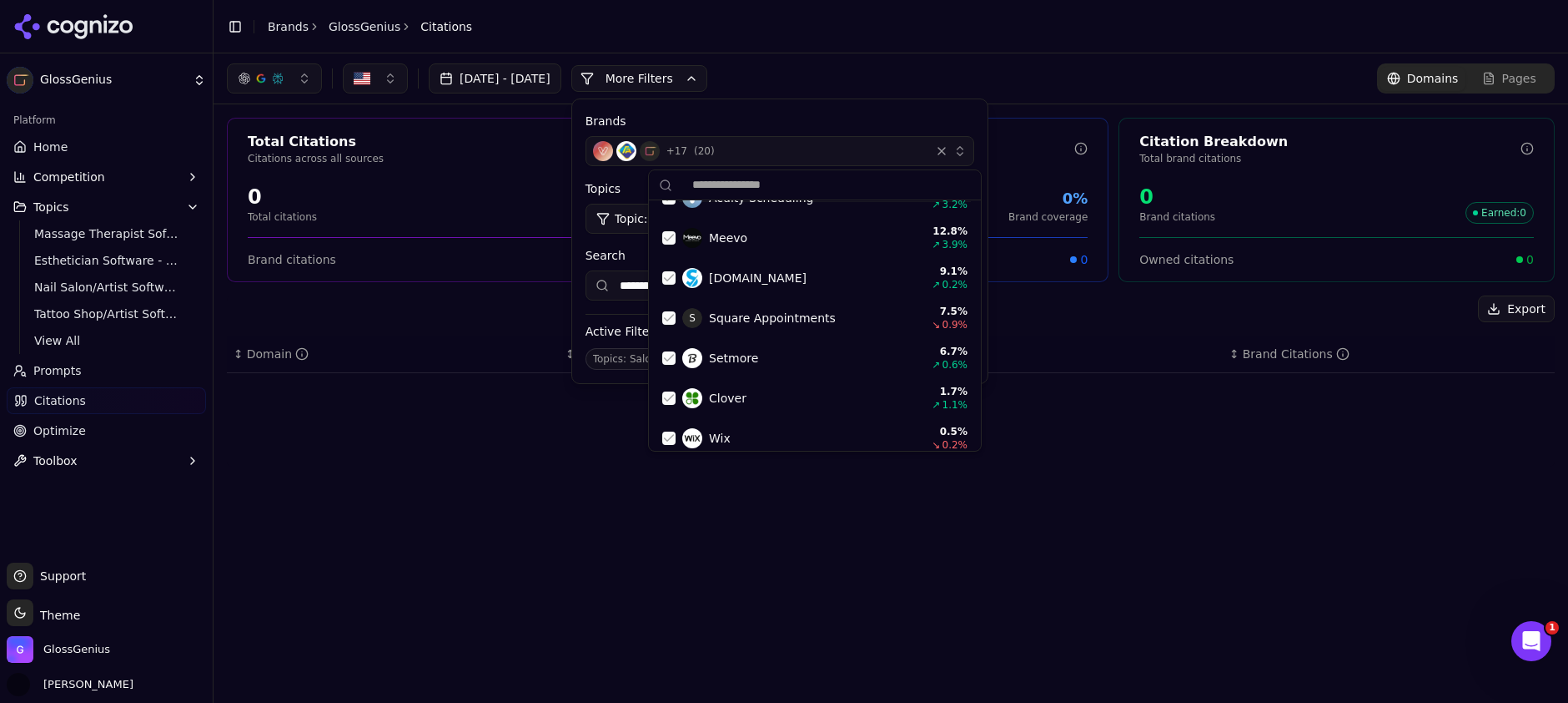
scroll to position [629, 0]
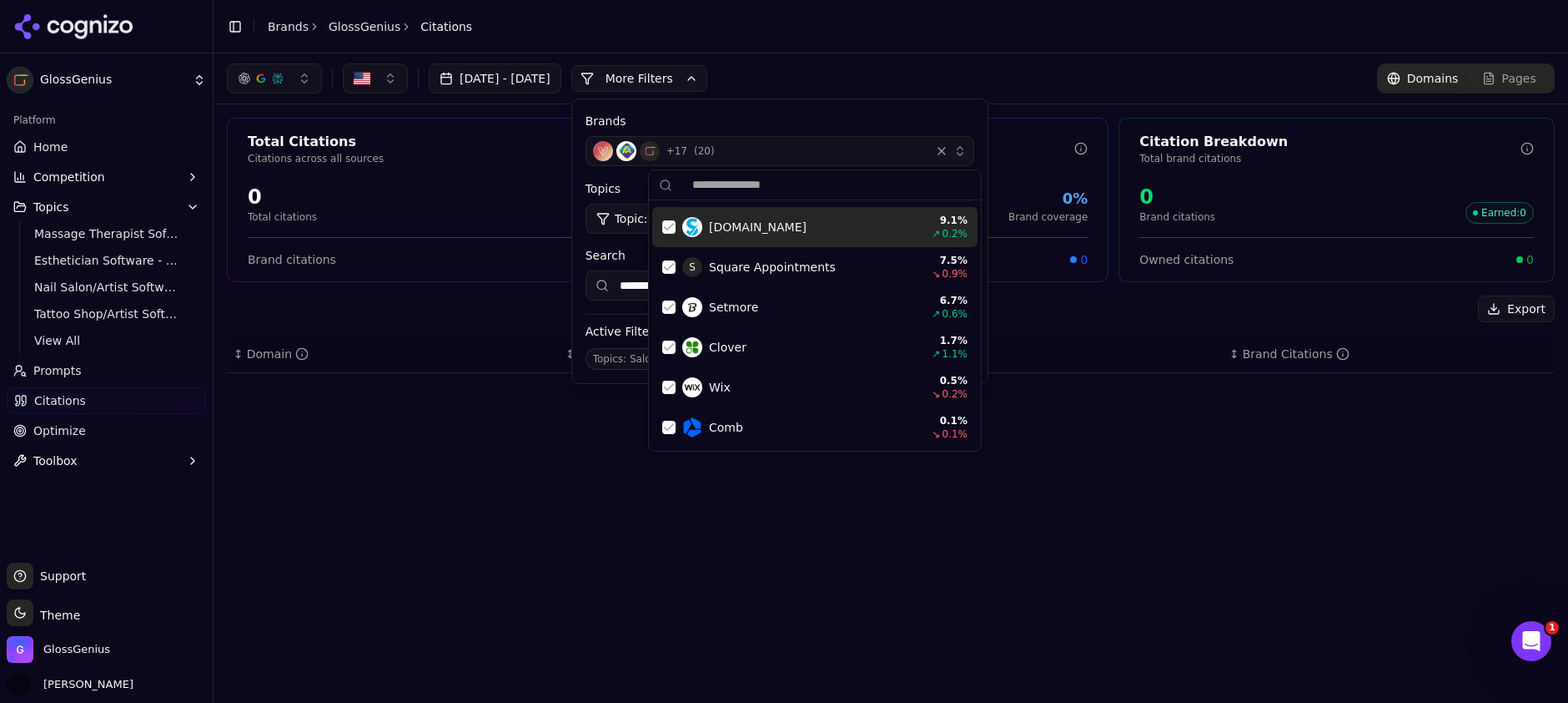
click at [780, 120] on label "Brands" at bounding box center [780, 121] width 388 height 17
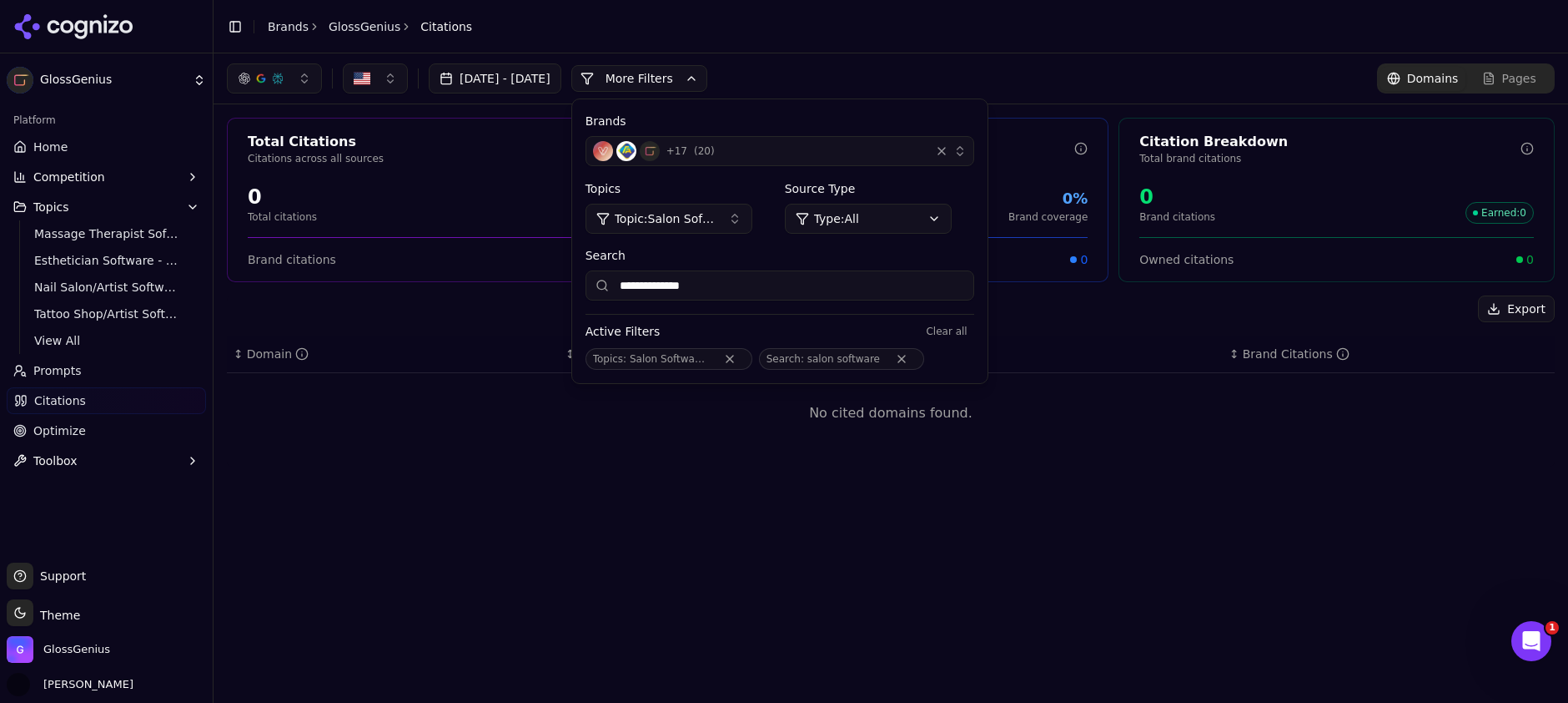
click at [917, 359] on button "Remove Search filter" at bounding box center [902, 359] width 30 height 13
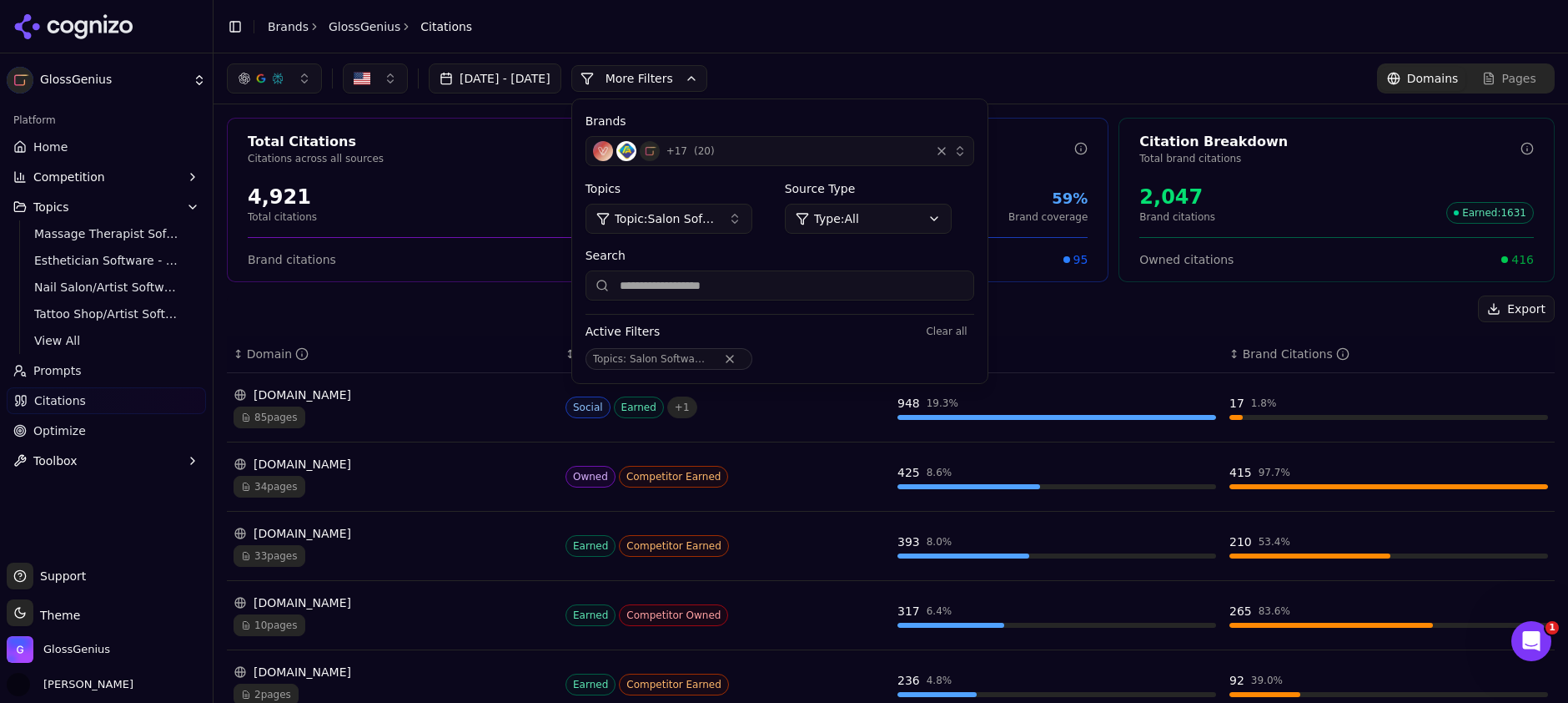
click at [910, 218] on html "GlossGenius Platform Home Competition Topics Massage Therapist Software - BOFU …" at bounding box center [784, 351] width 1568 height 703
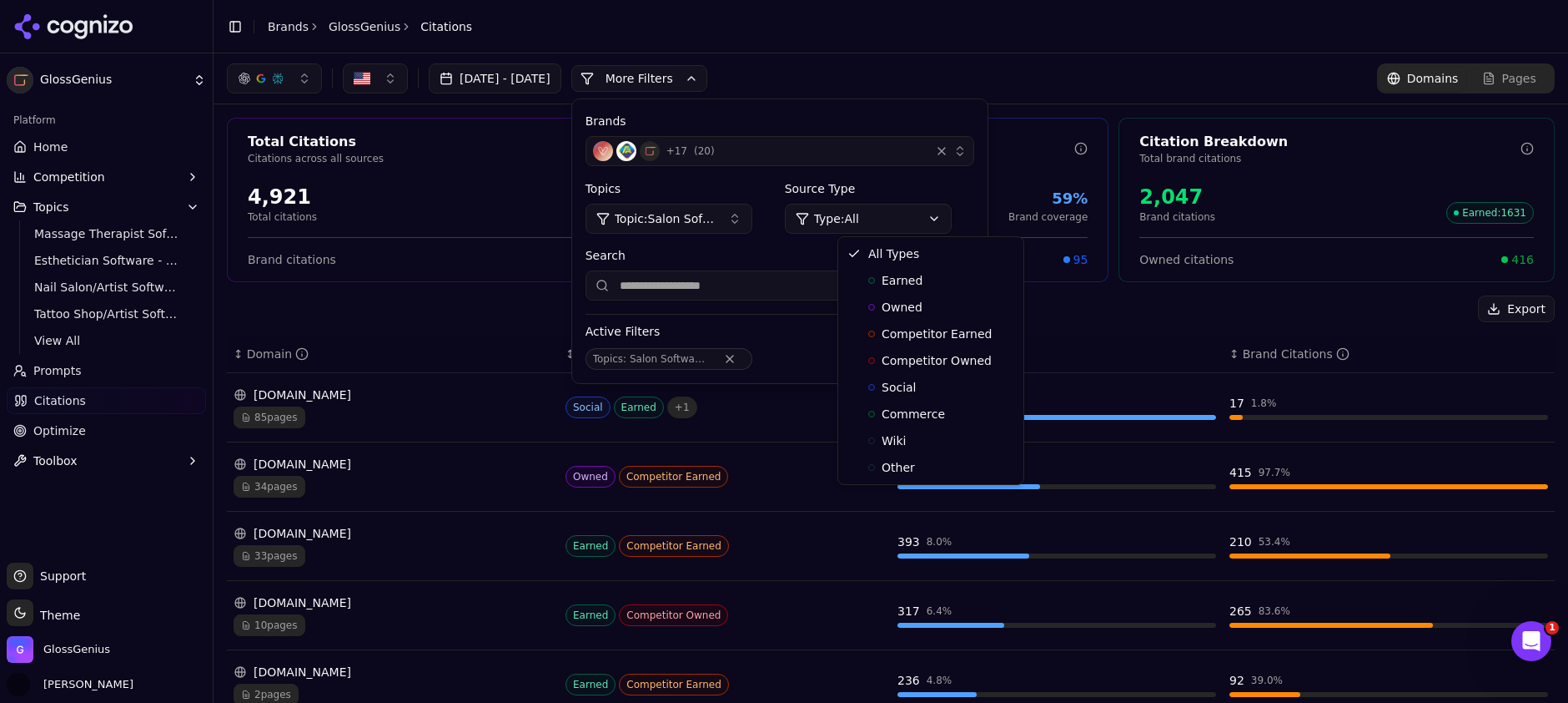
click at [927, 49] on html "GlossGenius Platform Home Competition Topics Massage Therapist Software - BOFU …" at bounding box center [784, 351] width 1568 height 703
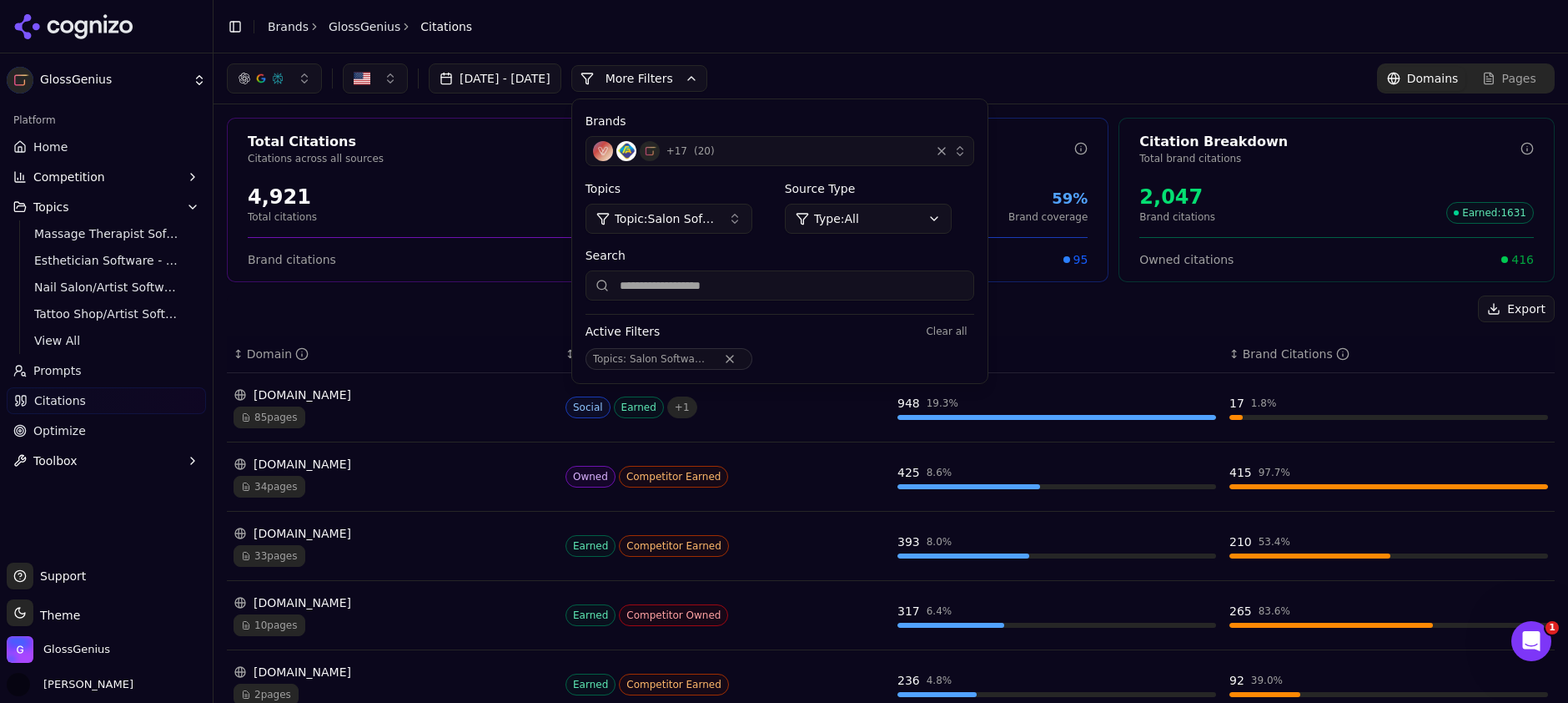
click at [307, 78] on button "button" at bounding box center [274, 79] width 95 height 30
click at [283, 220] on div "Perplexity" at bounding box center [274, 214] width 159 height 26
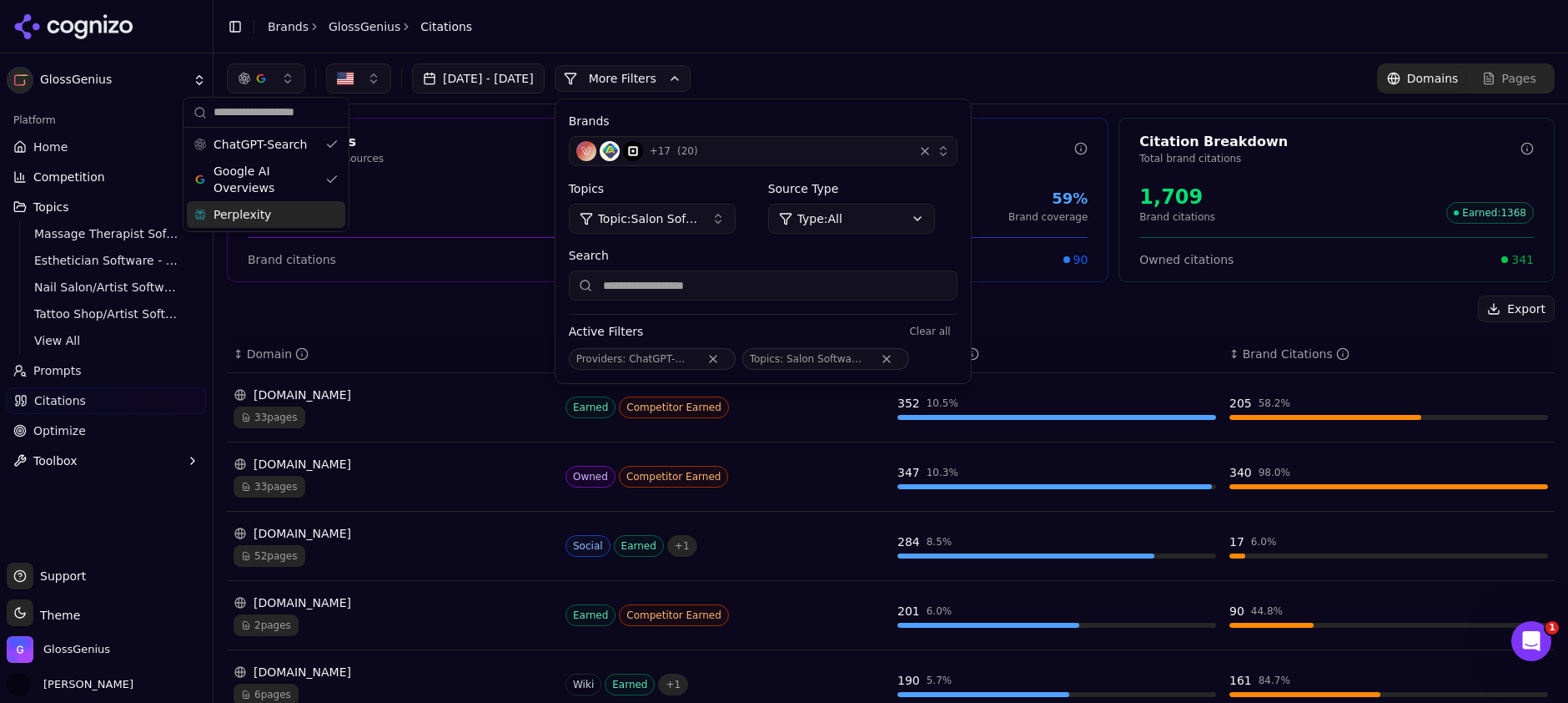
click at [1150, 289] on div "Total Citations Citations across all sources 3,353 Total citations 51% Brand ra…" at bounding box center [891, 611] width 1355 height 1015
click at [830, 34] on header "Toggle Sidebar Brands GlossGenius Citations" at bounding box center [891, 26] width 1355 height 53
click at [668, 70] on button "More Filters" at bounding box center [622, 78] width 136 height 26
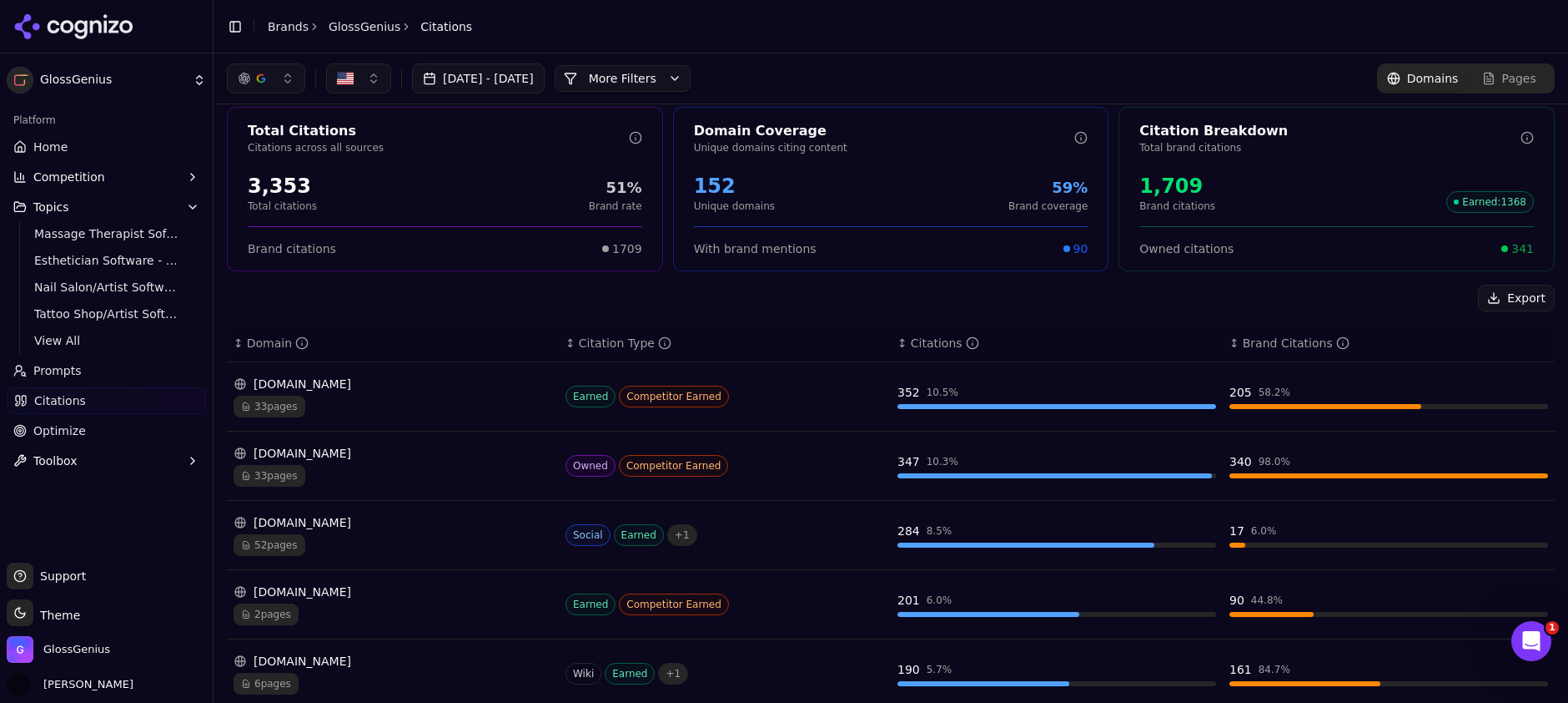
scroll to position [0, 0]
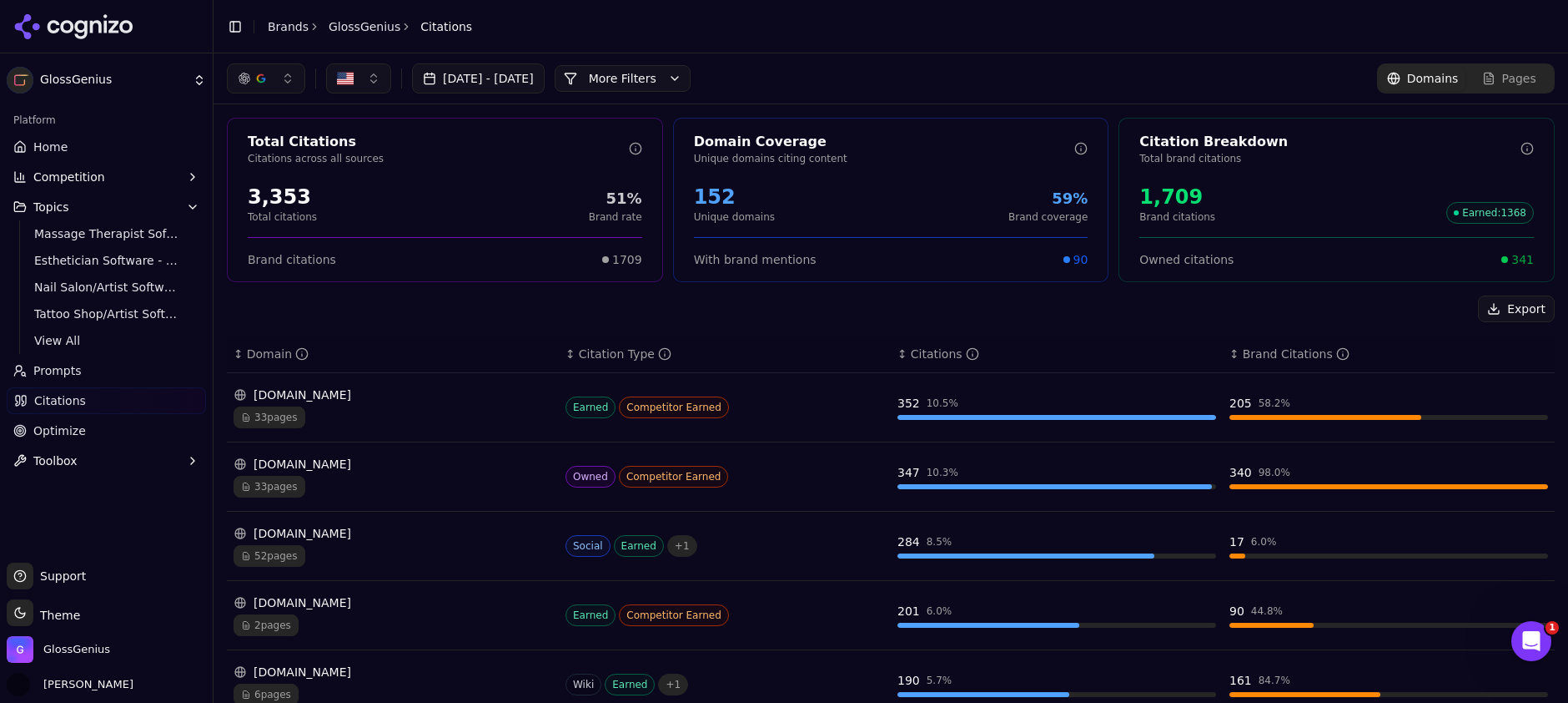
click at [666, 85] on button "More Filters" at bounding box center [622, 78] width 136 height 26
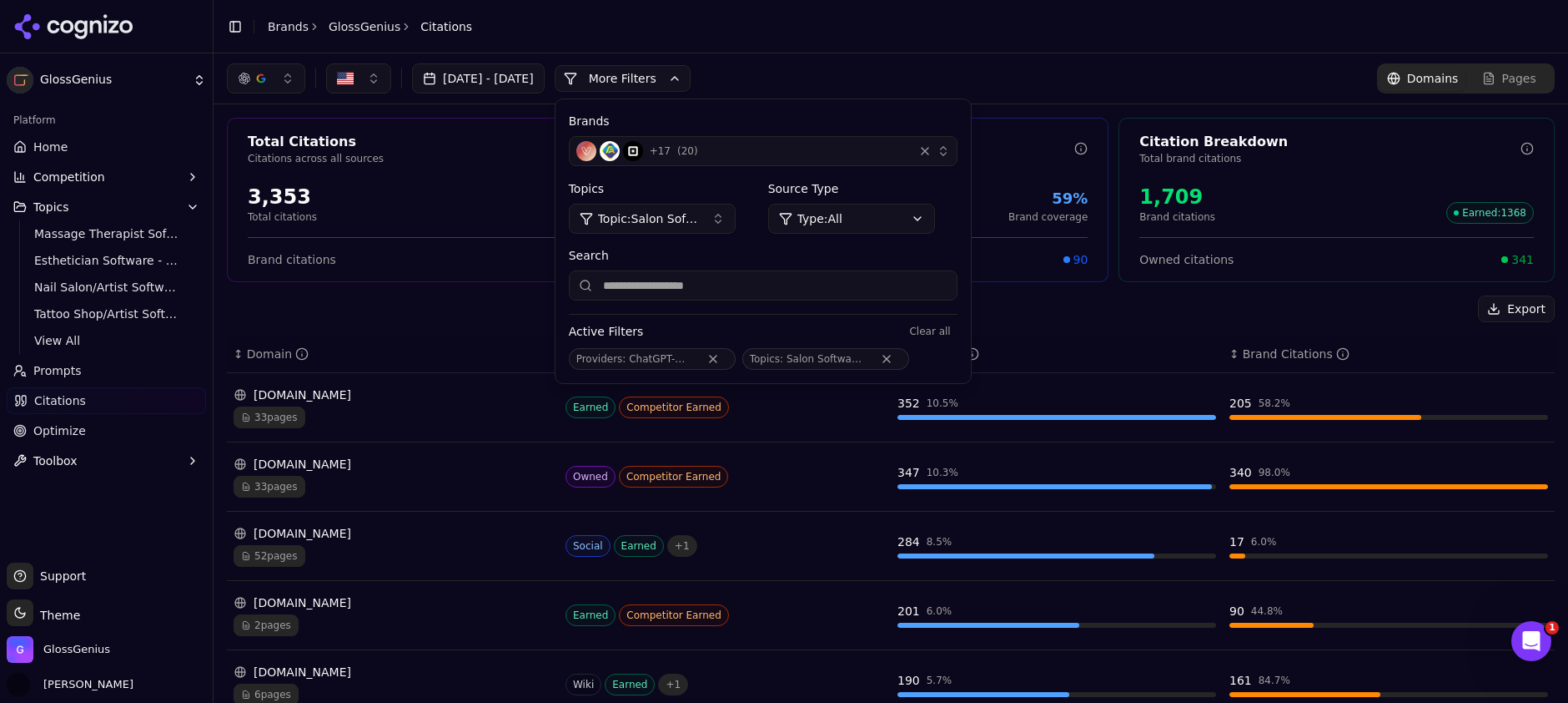
click at [719, 357] on span "ChatGPT-Search, Google AI Overviews" at bounding box center [723, 359] width 190 height 11
click at [736, 214] on button "Topic: Salon Software - BOFU" at bounding box center [652, 219] width 167 height 30
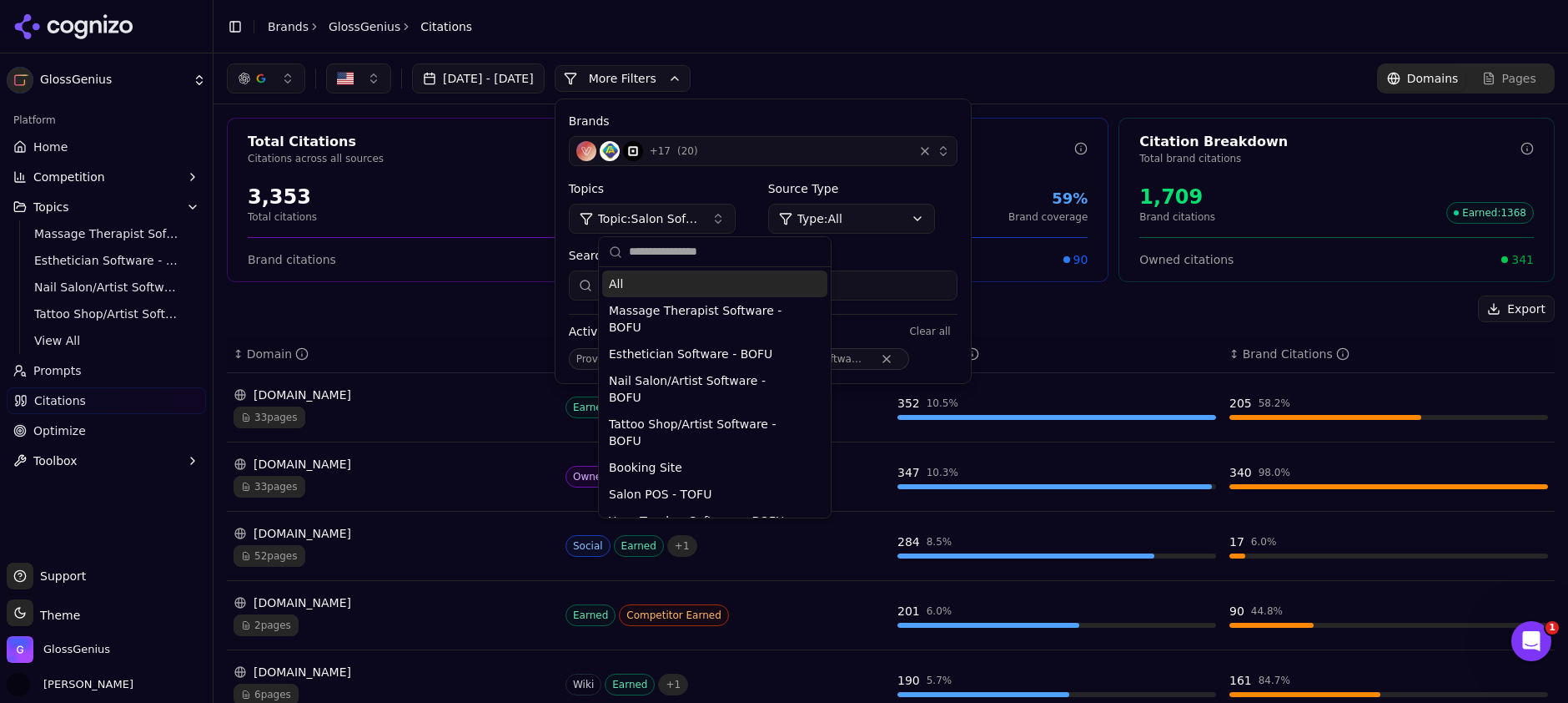
click at [713, 253] on input "text" at bounding box center [724, 252] width 191 height 34
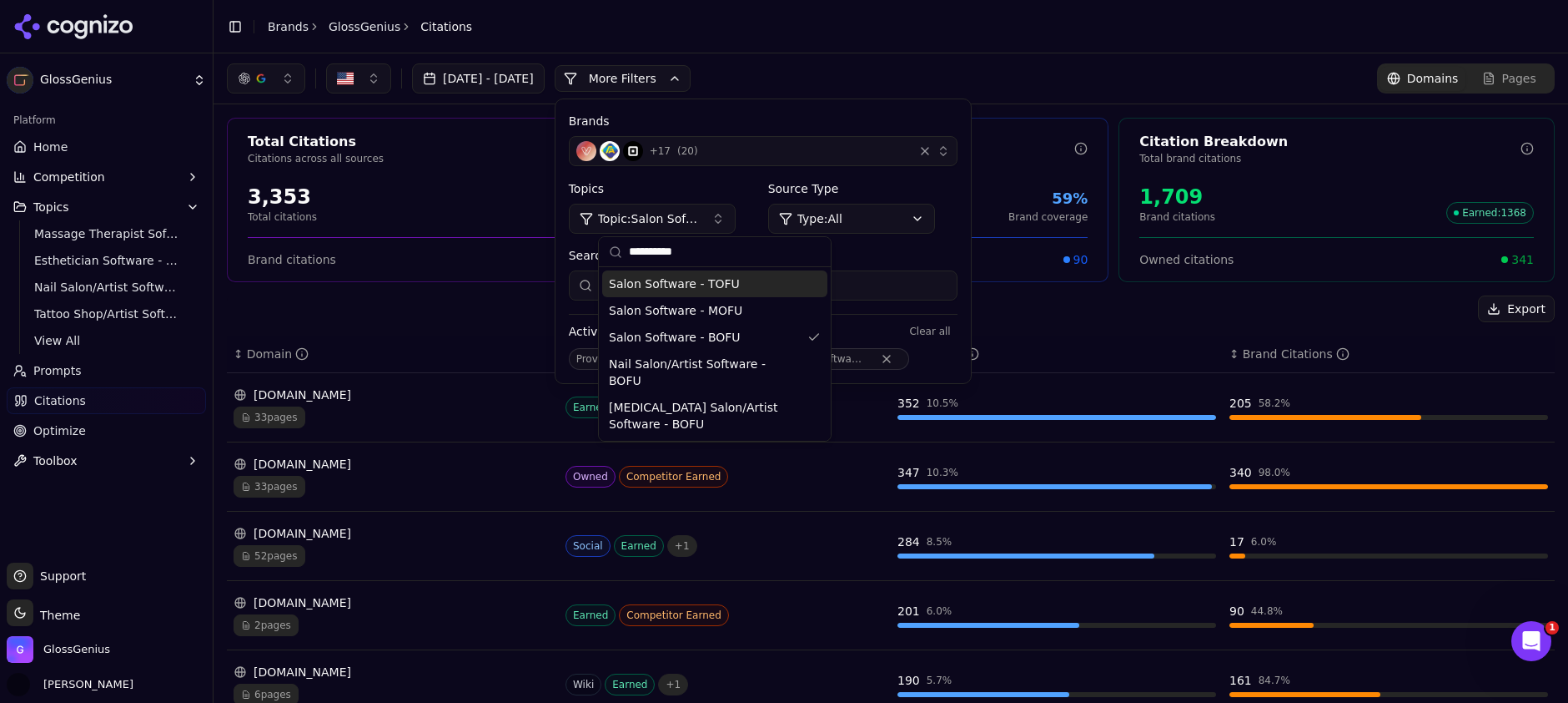
type input "**********"
click at [875, 72] on div "[DATE] - [DATE] More More Filters Brands + 17 ( 20 ) Topics Topic: Salon Softwa…" at bounding box center [891, 79] width 1328 height 30
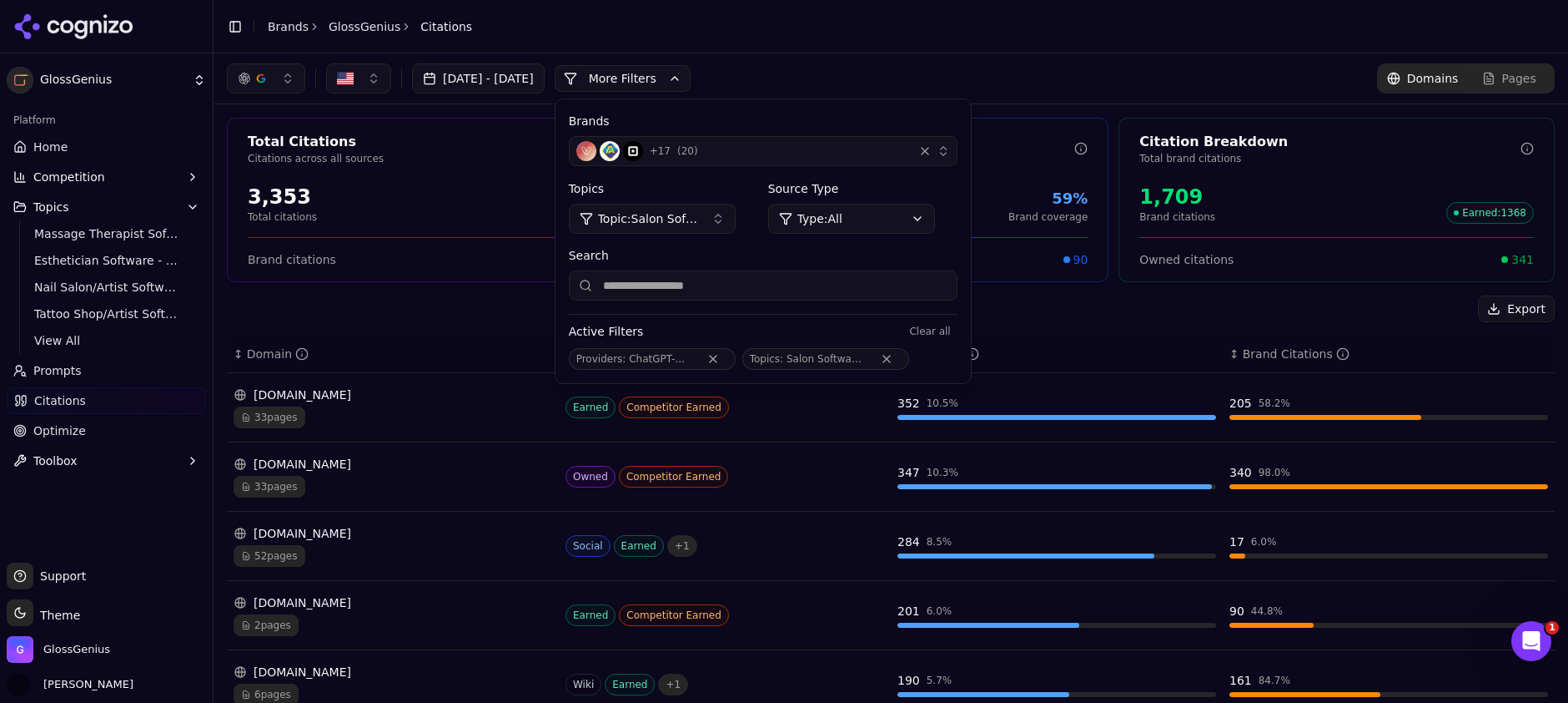
click at [875, 71] on div "[DATE] - [DATE] More More Filters Brands + 17 ( 20 ) Topics Topic: Salon Softwa…" at bounding box center [891, 79] width 1328 height 30
click at [852, 33] on header "Toggle Sidebar Brands GlossGenius Citations" at bounding box center [891, 26] width 1355 height 53
click at [521, 38] on header "Toggle Sidebar Brands GlossGenius Citations" at bounding box center [891, 26] width 1355 height 53
click at [691, 82] on button "More Filters" at bounding box center [622, 78] width 136 height 26
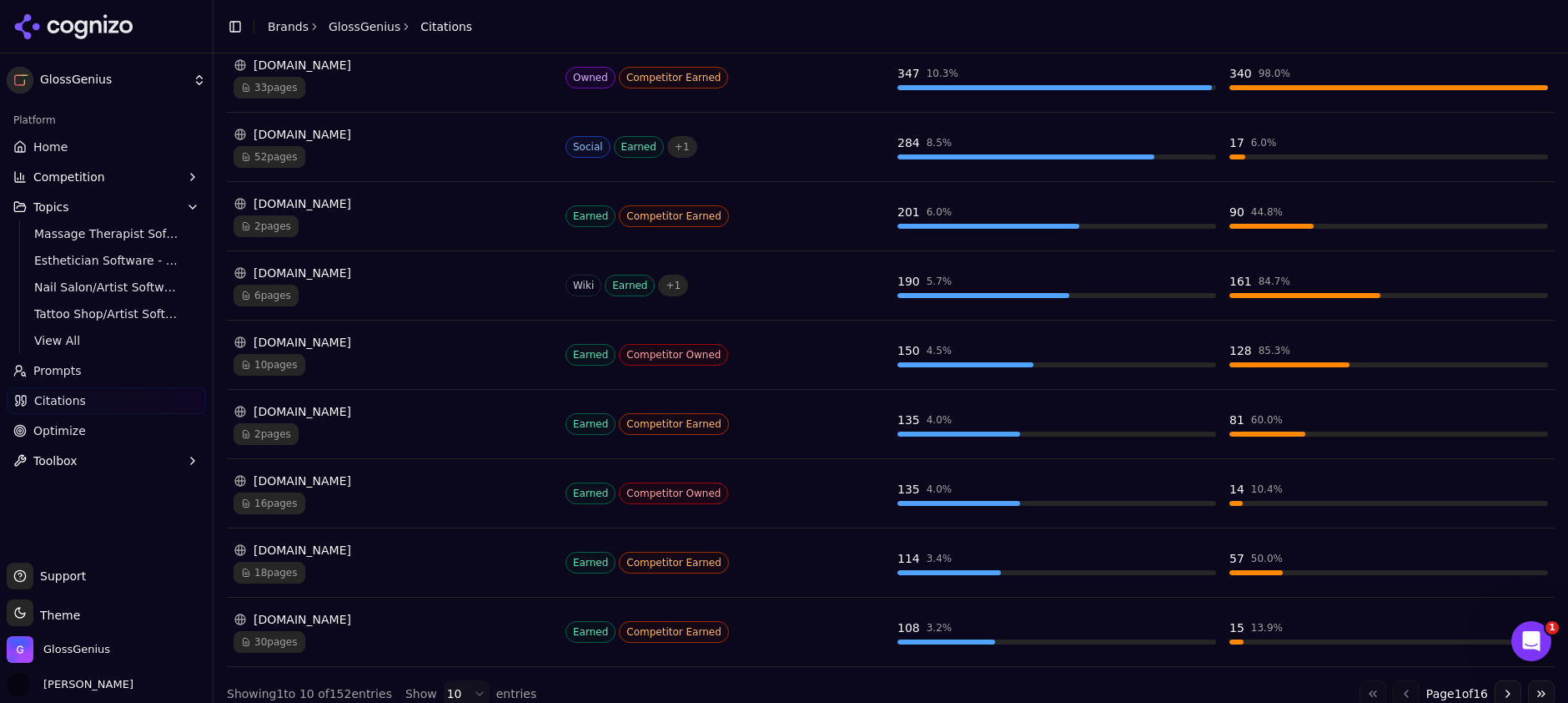
scroll to position [417, 0]
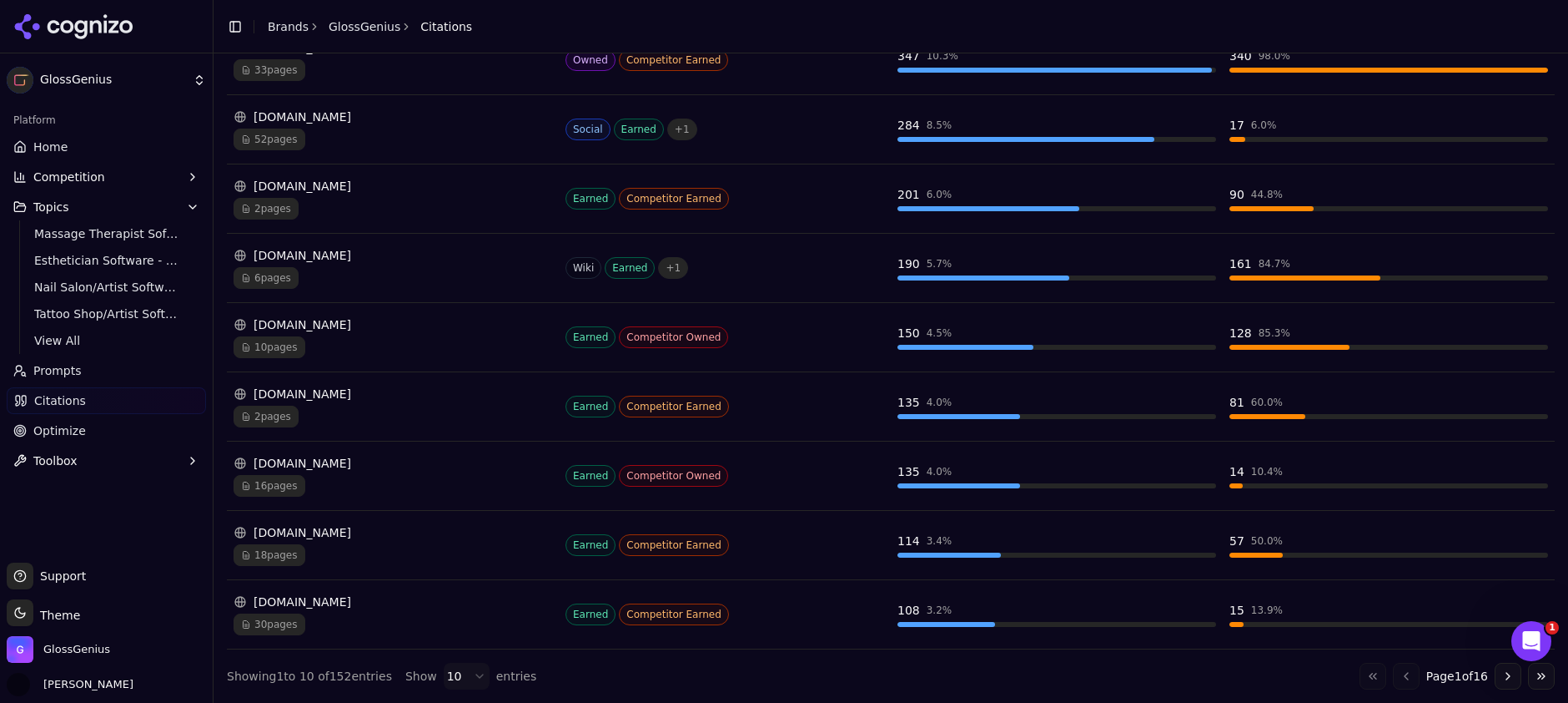
click at [462, 677] on html "GlossGenius Platform Home Competition Topics Massage Therapist Software - BOFU …" at bounding box center [784, 351] width 1568 height 703
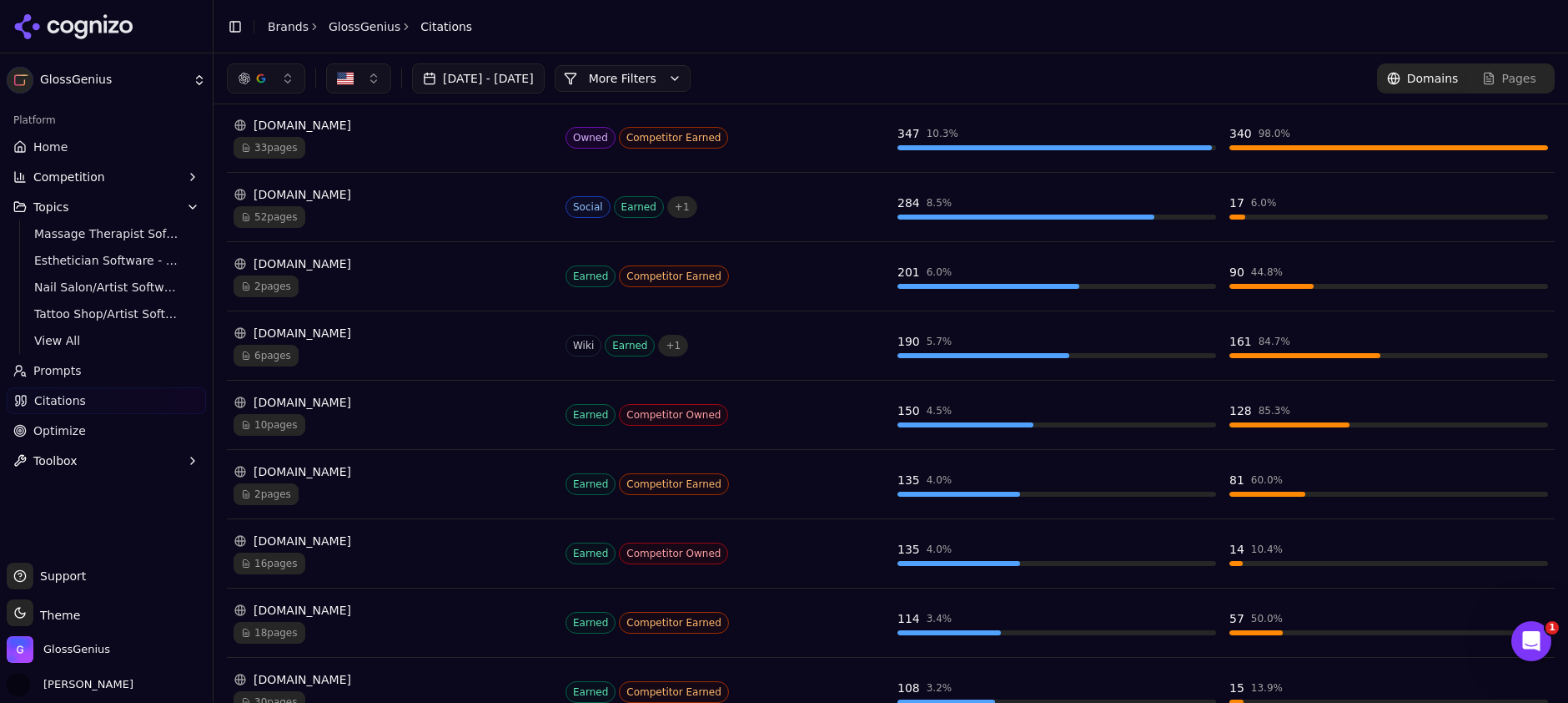
scroll to position [327, 0]
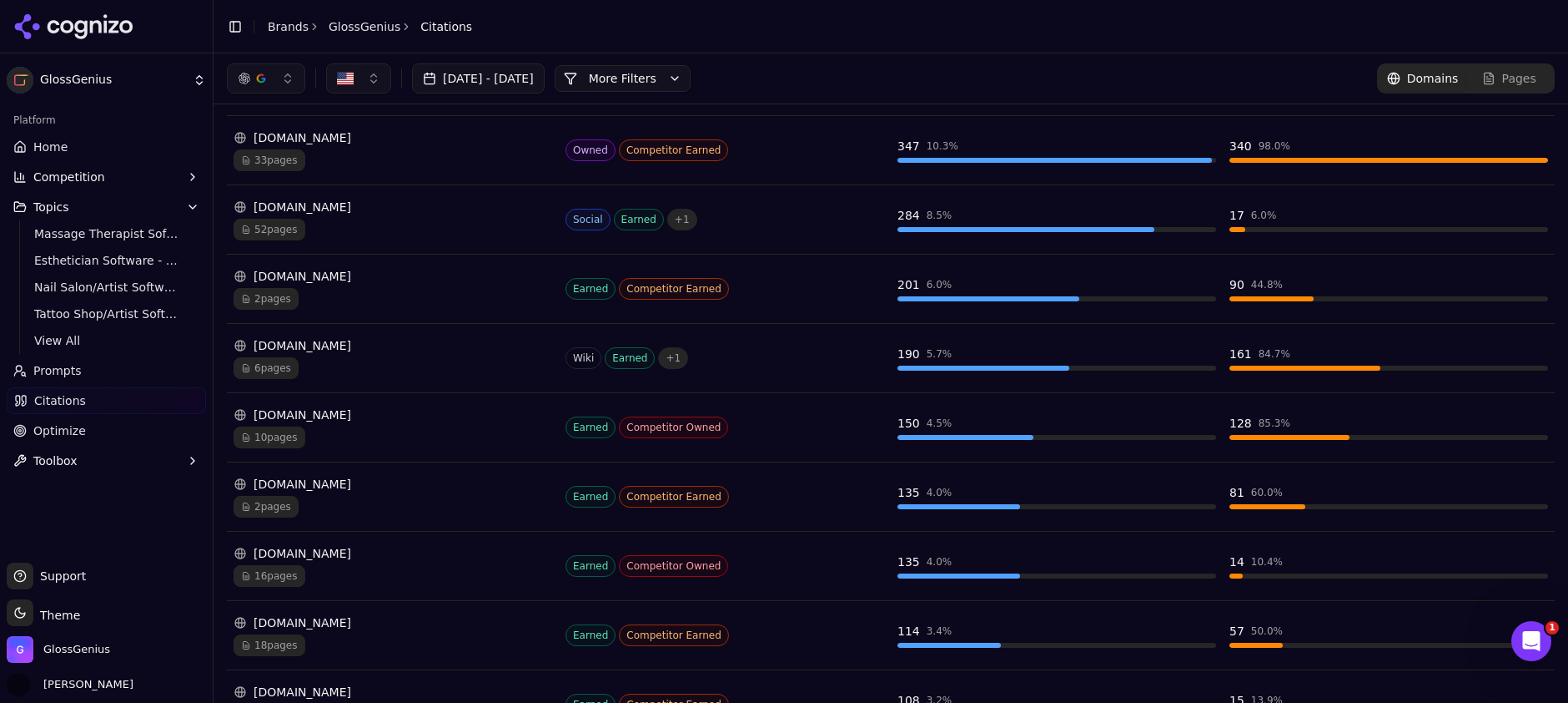
click at [329, 279] on div "[DOMAIN_NAME]" at bounding box center [393, 276] width 319 height 17
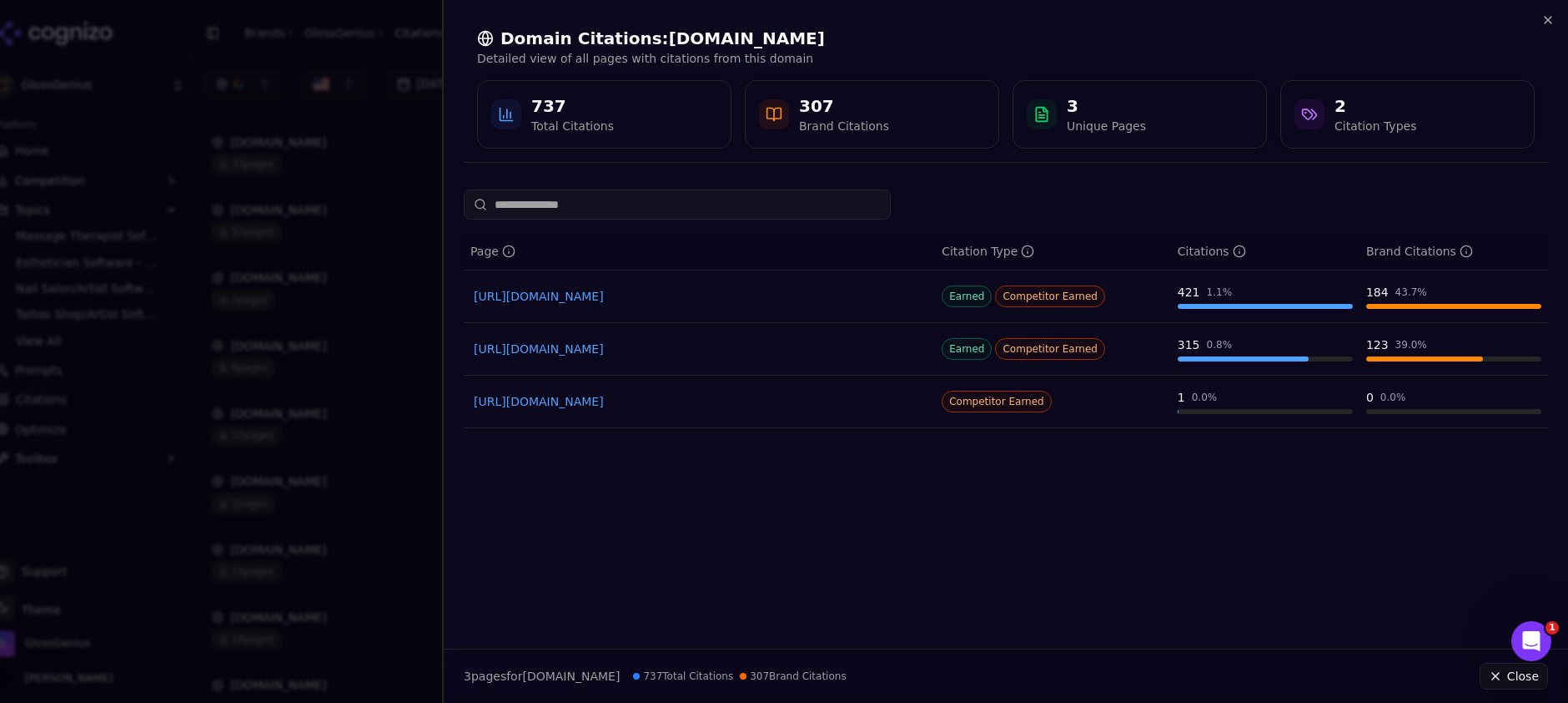
click at [648, 351] on link "[URL][DOMAIN_NAME]" at bounding box center [699, 349] width 451 height 17
click at [1548, 21] on icon "button" at bounding box center [1548, 20] width 13 height 13
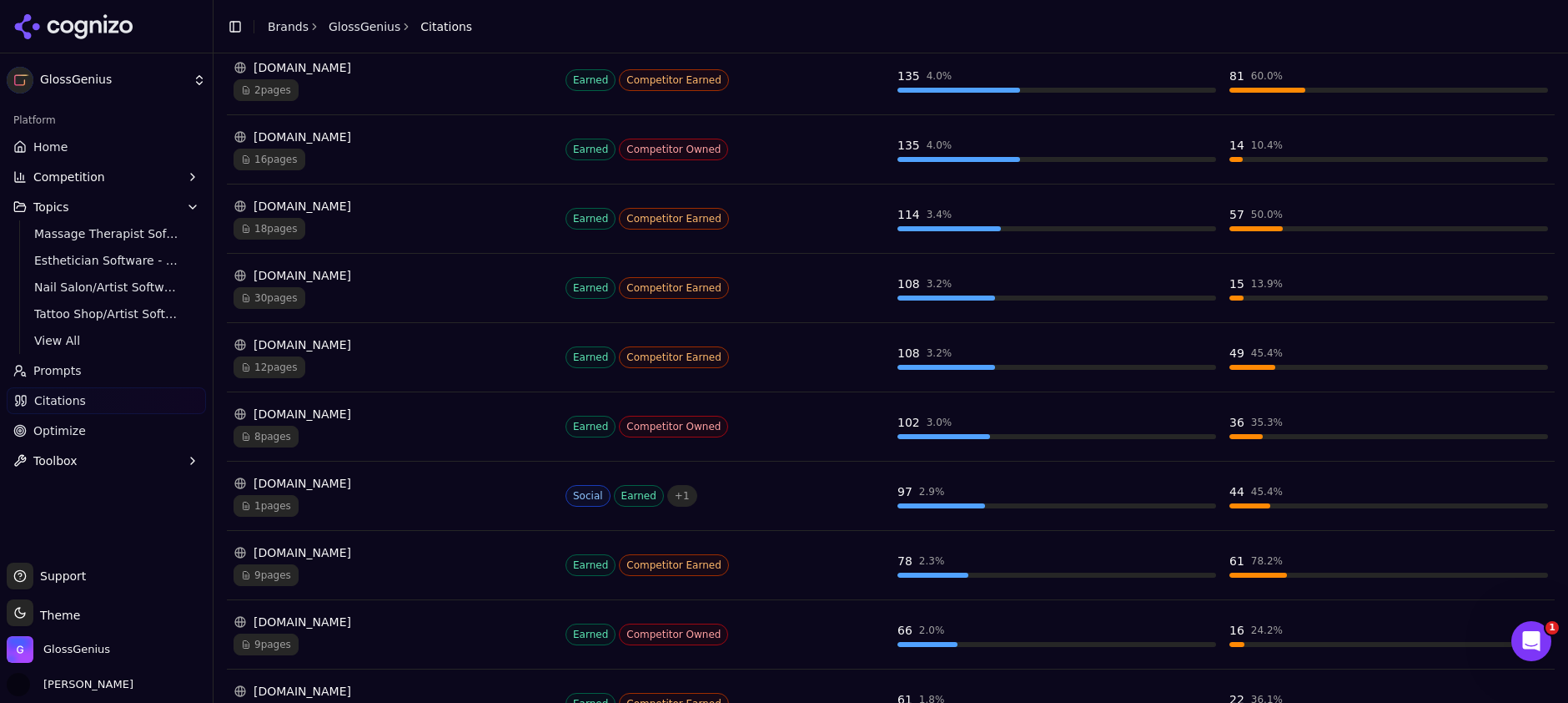
scroll to position [760, 0]
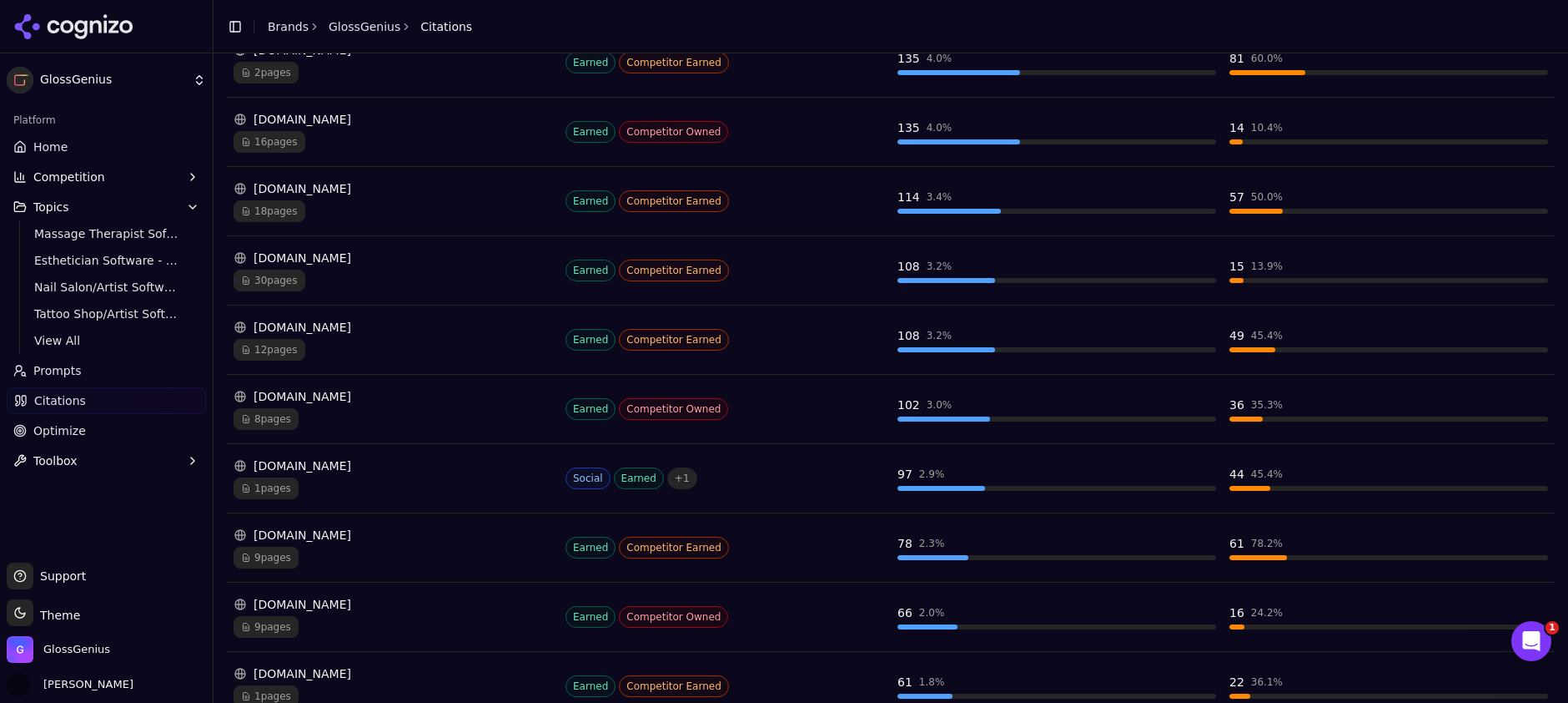
click at [313, 466] on div "[DOMAIN_NAME]" at bounding box center [393, 466] width 319 height 17
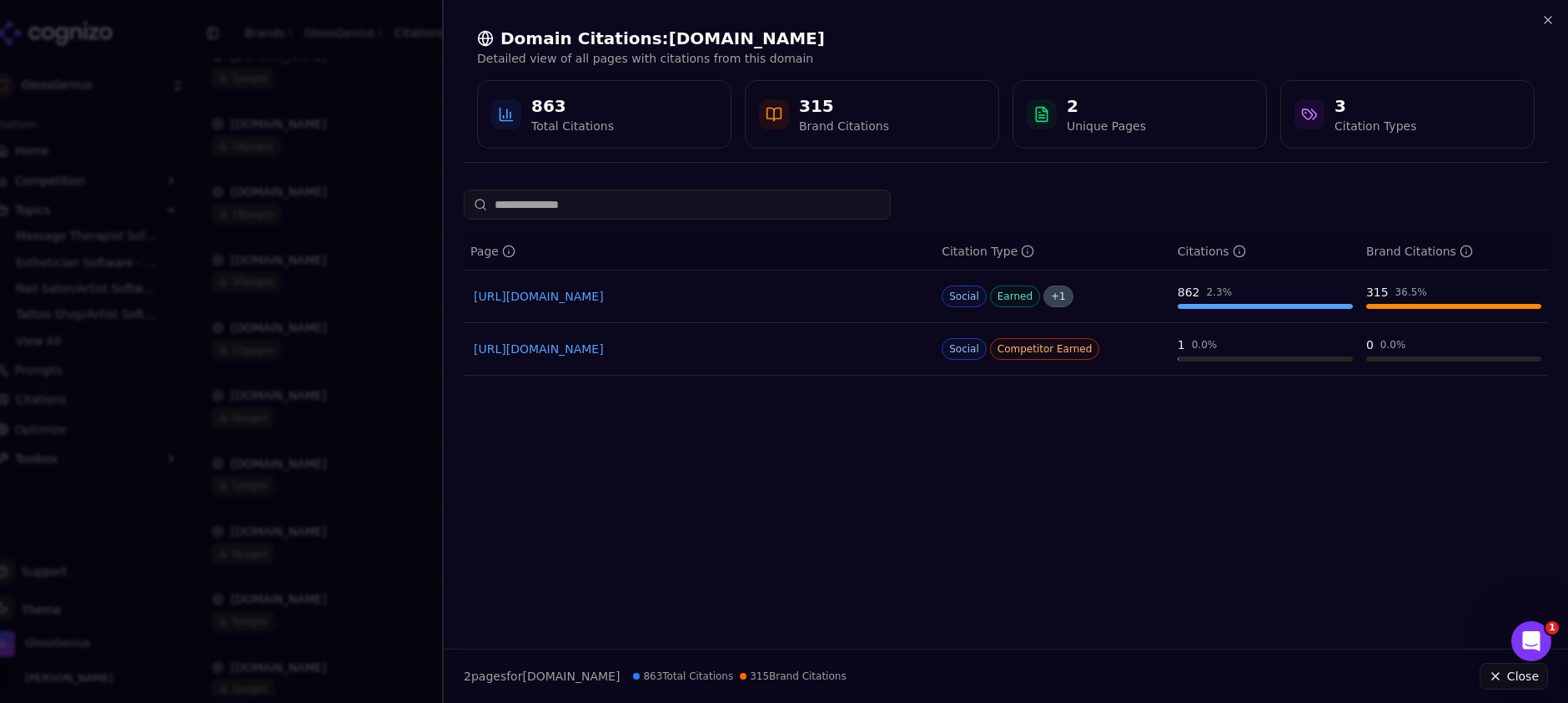
click at [579, 347] on link "[URL][DOMAIN_NAME]" at bounding box center [699, 349] width 451 height 17
click at [1546, 19] on icon "button" at bounding box center [1547, 20] width 7 height 7
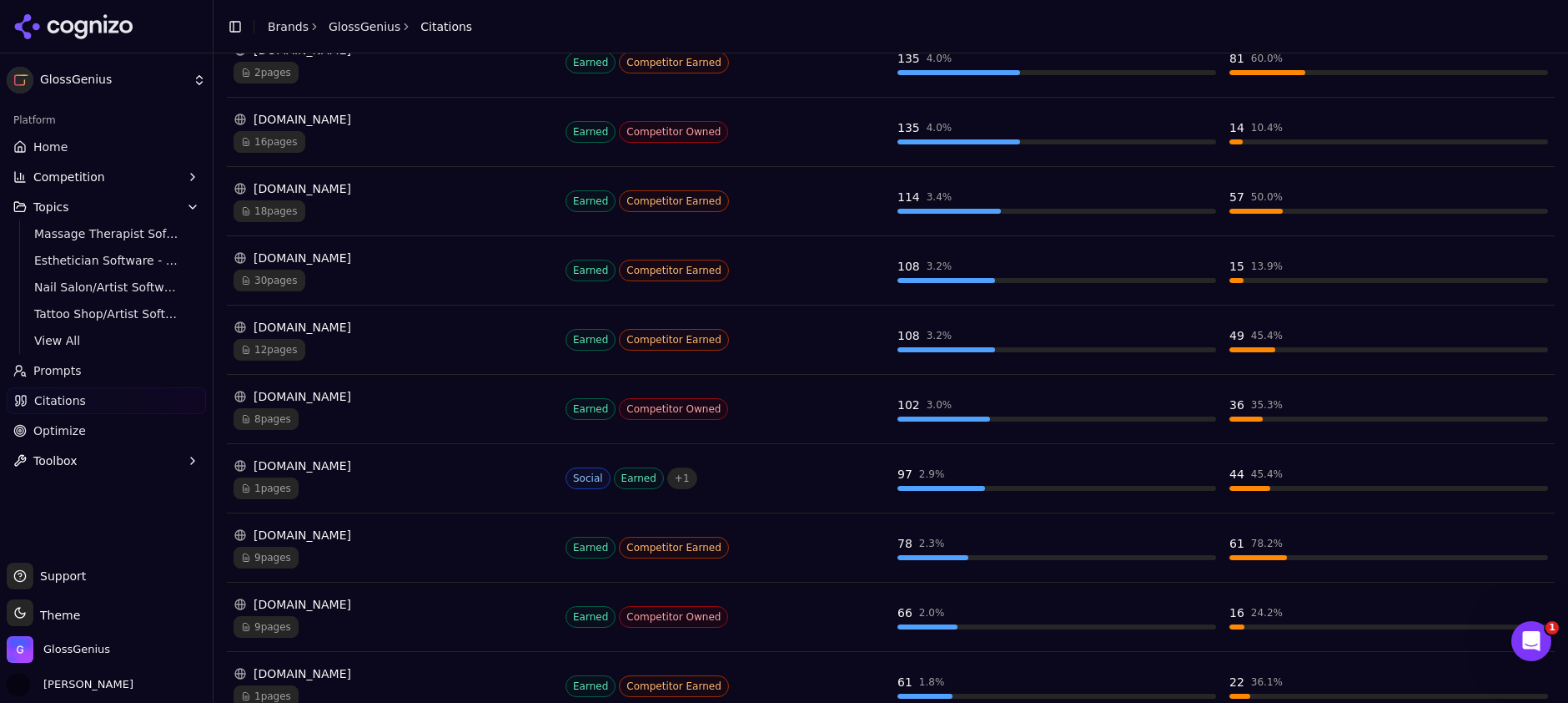
click at [344, 472] on div "[DOMAIN_NAME]" at bounding box center [393, 466] width 319 height 17
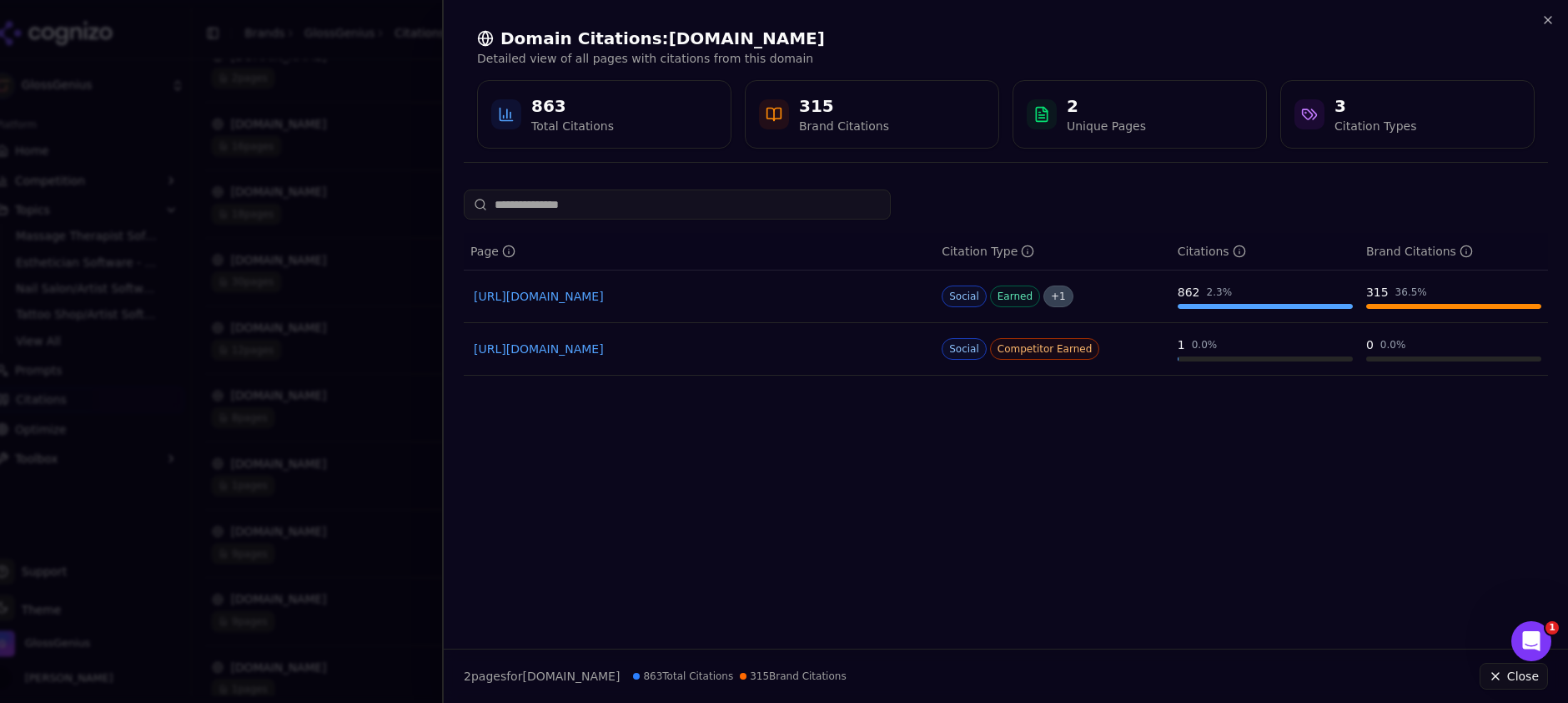
click at [561, 289] on link "[URL][DOMAIN_NAME]" at bounding box center [699, 297] width 451 height 17
click at [394, 52] on div at bounding box center [784, 351] width 1568 height 703
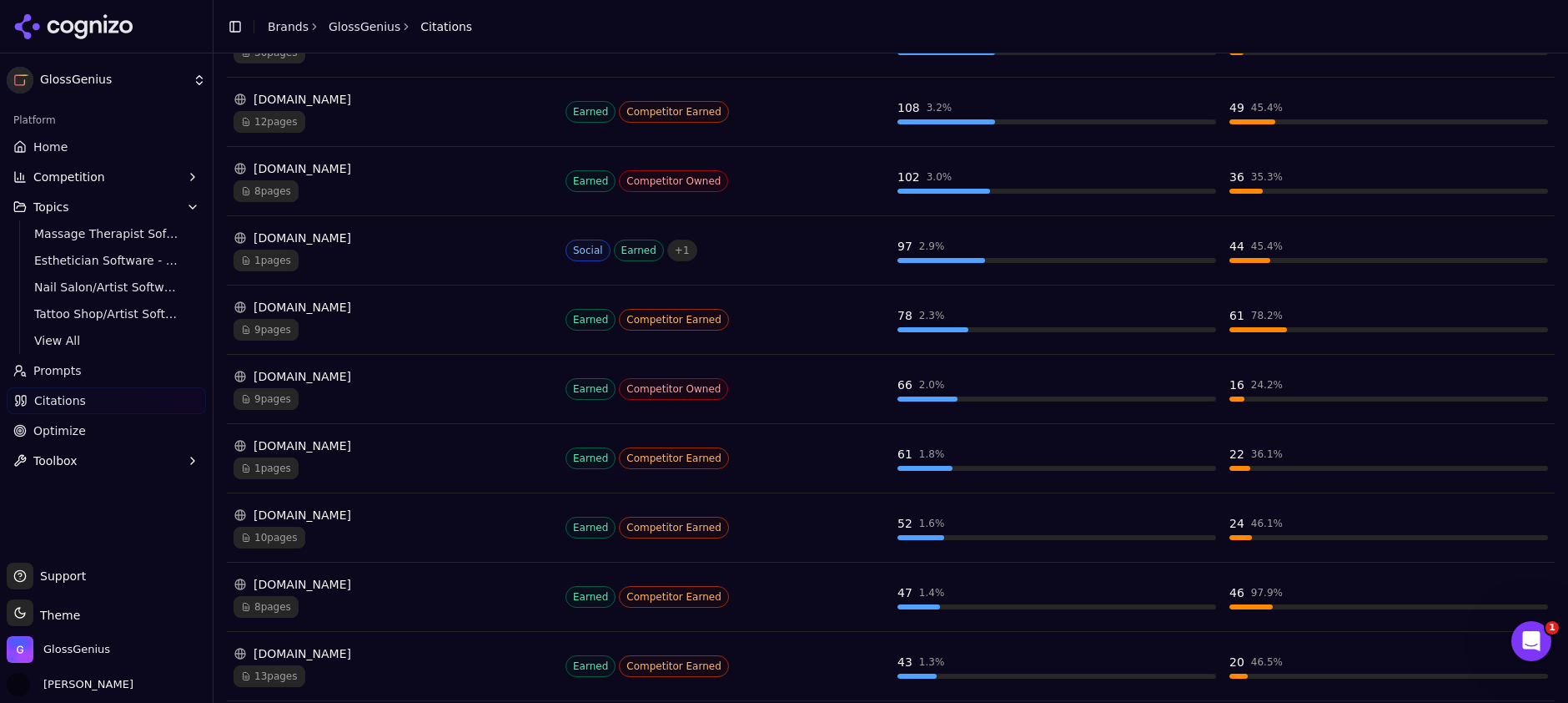
scroll to position [994, 0]
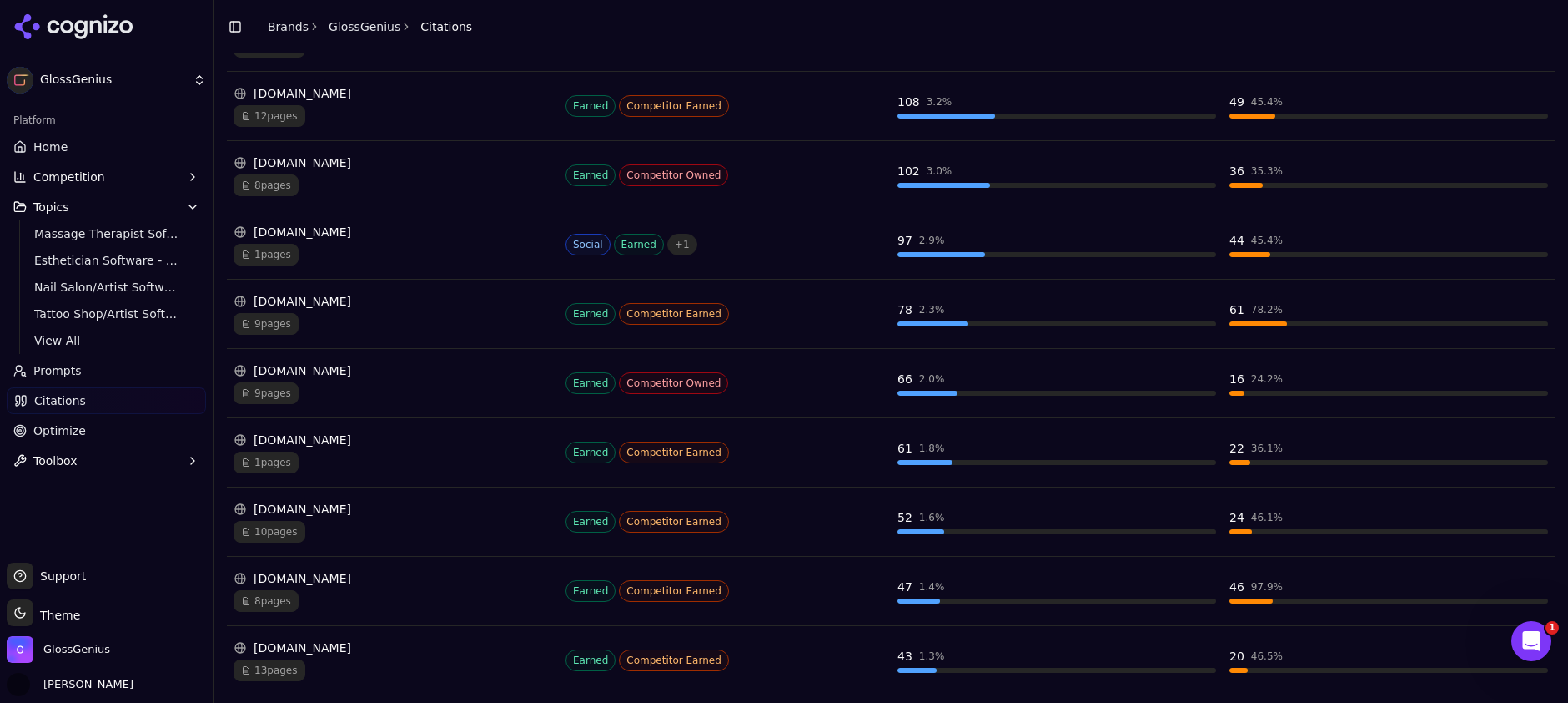
click at [321, 444] on div "[DOMAIN_NAME]" at bounding box center [393, 440] width 319 height 17
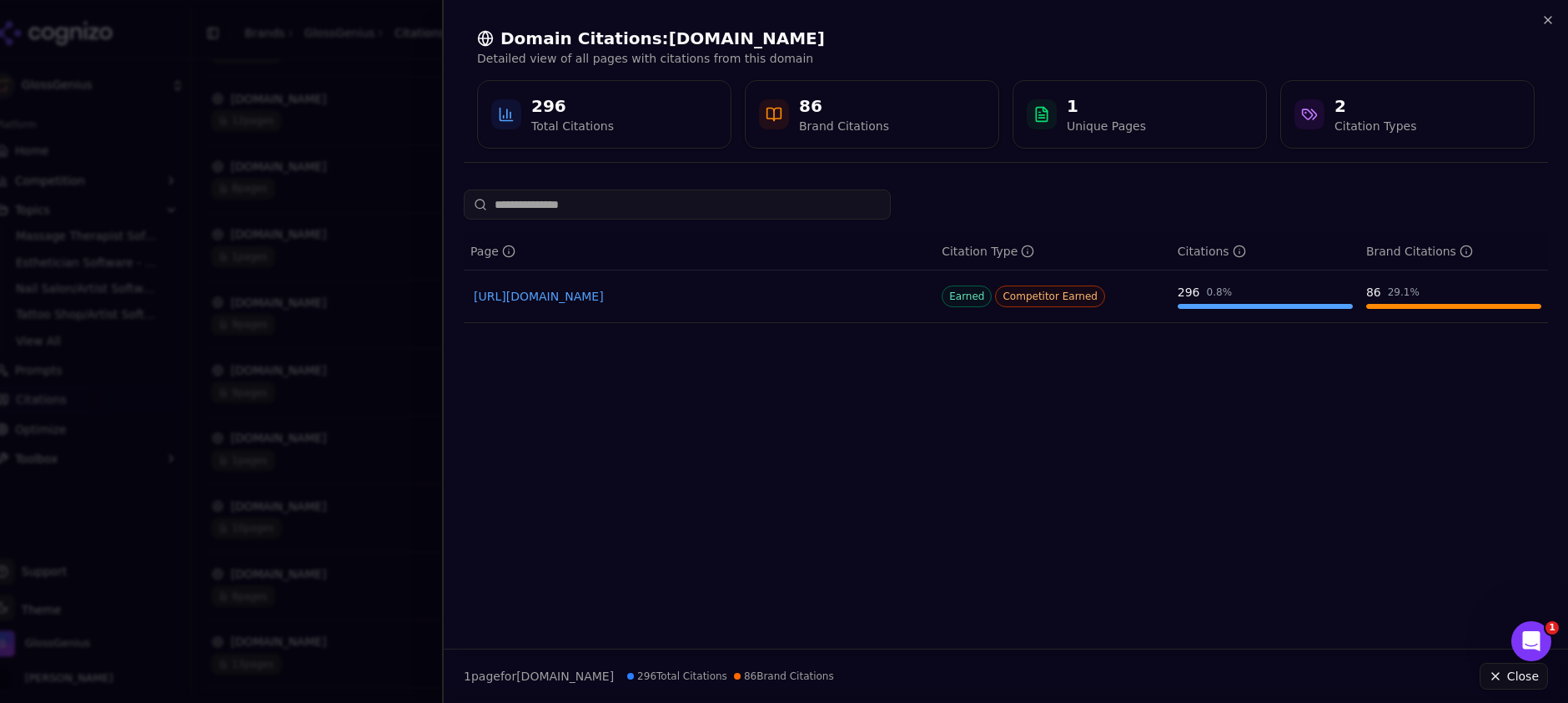
click at [769, 299] on link "[URL][DOMAIN_NAME]" at bounding box center [699, 297] width 451 height 17
